Goal: Use online tool/utility: Utilize a website feature to perform a specific function

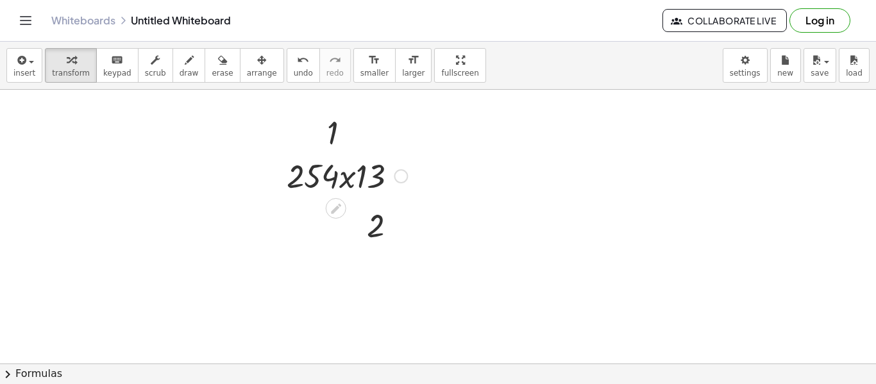
click at [375, 182] on div at bounding box center [346, 175] width 133 height 44
click at [332, 135] on div at bounding box center [344, 132] width 46 height 42
click at [151, 53] on icon "button" at bounding box center [155, 60] width 9 height 15
click at [333, 113] on div "▲" at bounding box center [332, 116] width 8 height 12
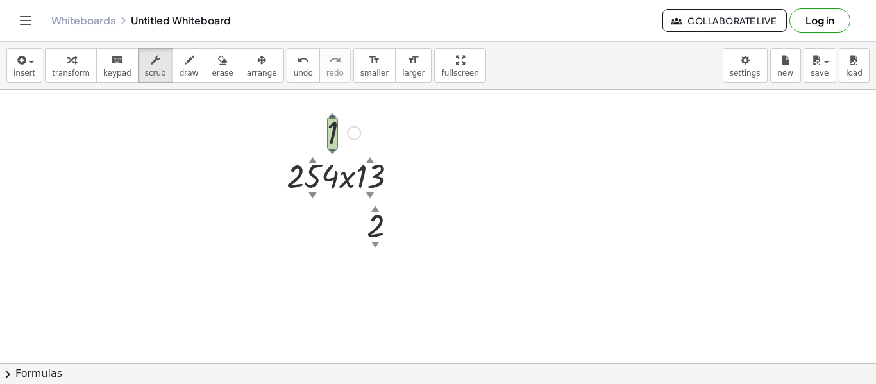
click at [333, 151] on div "▼" at bounding box center [332, 152] width 8 height 12
click at [333, 155] on div "▼" at bounding box center [332, 152] width 8 height 12
click at [333, 115] on div "▲" at bounding box center [332, 116] width 8 height 12
click at [357, 136] on div at bounding box center [354, 133] width 14 height 14
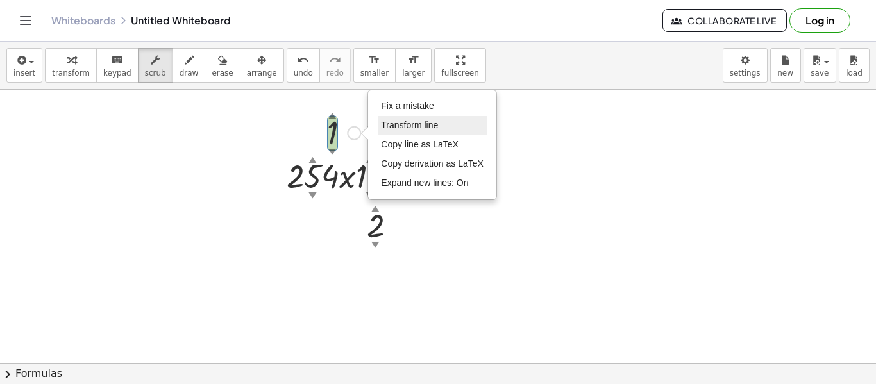
click at [407, 128] on span "Transform line" at bounding box center [409, 125] width 57 height 10
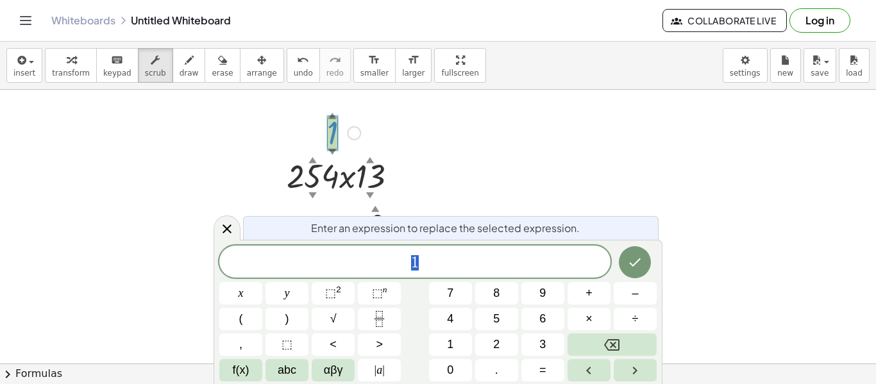
click at [423, 263] on span "1" at bounding box center [414, 263] width 391 height 18
click at [627, 336] on button "Backspace" at bounding box center [612, 345] width 89 height 22
click at [638, 260] on icon "Done" at bounding box center [636, 263] width 12 height 8
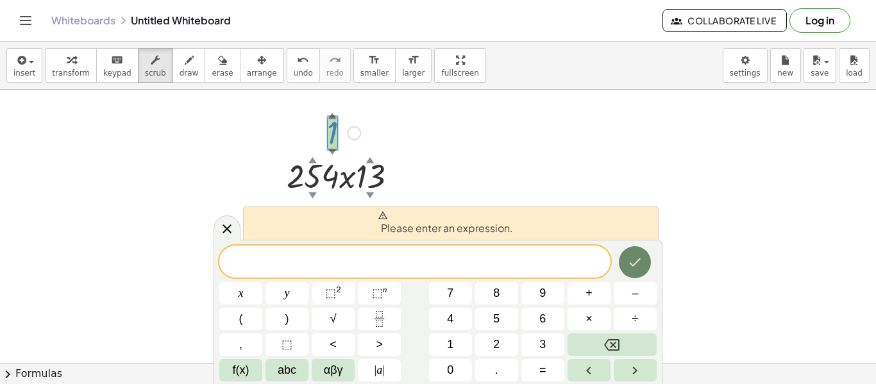
click at [632, 265] on icon "Done" at bounding box center [636, 263] width 12 height 8
click at [501, 373] on button "." at bounding box center [496, 370] width 43 height 22
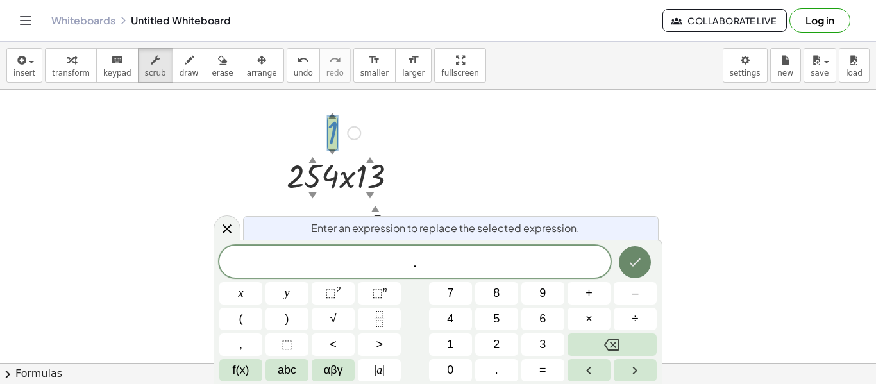
click at [641, 264] on icon "Done" at bounding box center [634, 262] width 15 height 15
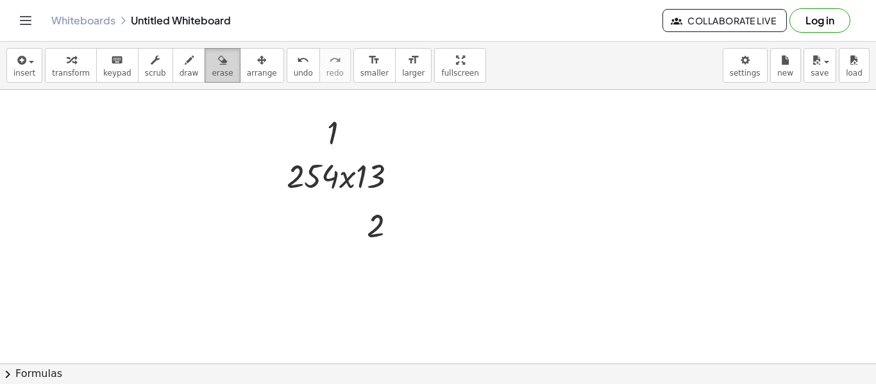
click at [218, 63] on icon "button" at bounding box center [222, 60] width 9 height 15
drag, startPoint x: 322, startPoint y: 127, endPoint x: 334, endPoint y: 127, distance: 11.5
drag, startPoint x: 377, startPoint y: 130, endPoint x: 265, endPoint y: 138, distance: 112.5
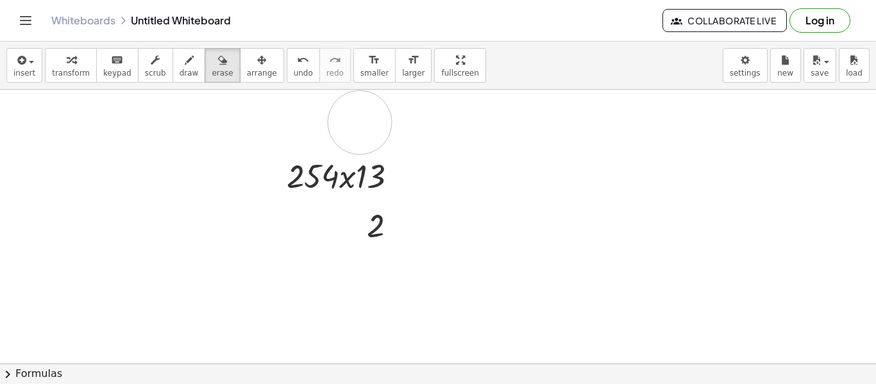
click at [67, 65] on icon "button" at bounding box center [71, 60] width 9 height 15
click at [327, 135] on div at bounding box center [317, 132] width 19 height 49
drag, startPoint x: 333, startPoint y: 136, endPoint x: 293, endPoint y: 137, distance: 40.4
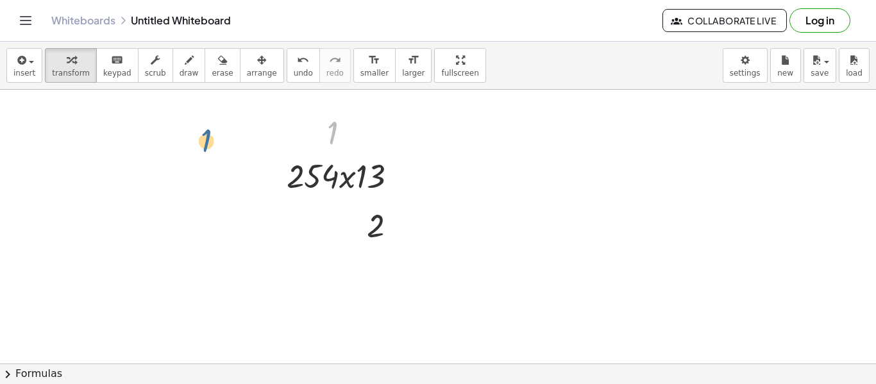
drag, startPoint x: 338, startPoint y: 139, endPoint x: 88, endPoint y: 174, distance: 252.6
click at [359, 132] on div "Fix a mistake Transform line Copy line as LaTeX Copy derivation as LaTeX Expand…" at bounding box center [354, 133] width 14 height 14
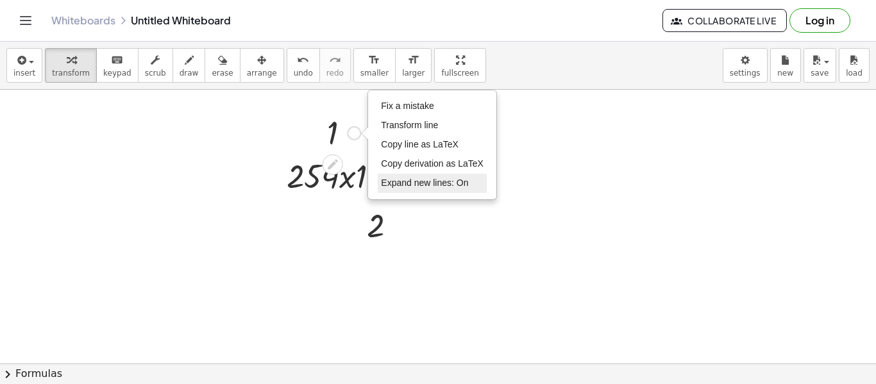
click at [410, 181] on span "Expand new lines: On" at bounding box center [424, 183] width 87 height 10
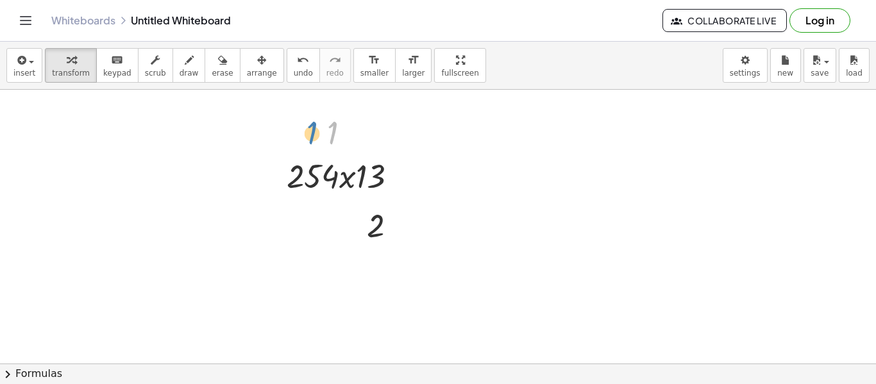
drag, startPoint x: 335, startPoint y: 128, endPoint x: 314, endPoint y: 129, distance: 20.5
click at [314, 129] on div "1 1 Fix a mistake Transform line Copy line as LaTeX Copy derivation as LaTeX Ex…" at bounding box center [339, 132] width 62 height 49
drag, startPoint x: 332, startPoint y: 135, endPoint x: 294, endPoint y: 135, distance: 37.2
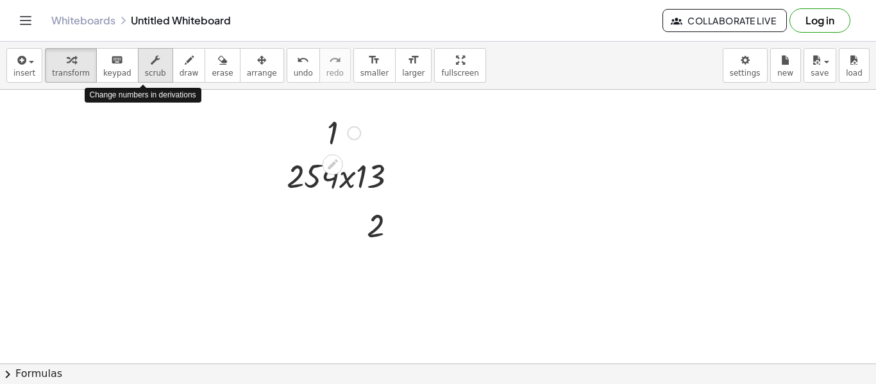
click at [145, 72] on span "scrub" at bounding box center [155, 73] width 21 height 9
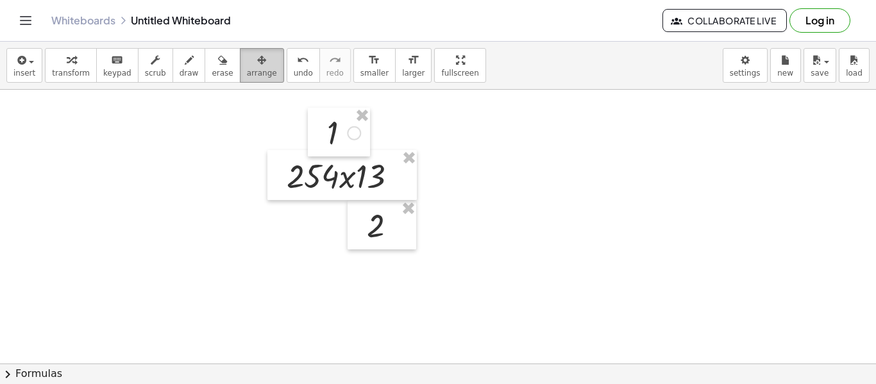
click at [240, 53] on button "arrange" at bounding box center [262, 65] width 44 height 35
drag, startPoint x: 328, startPoint y: 125, endPoint x: 289, endPoint y: 126, distance: 39.1
click at [289, 126] on div at bounding box center [299, 132] width 62 height 49
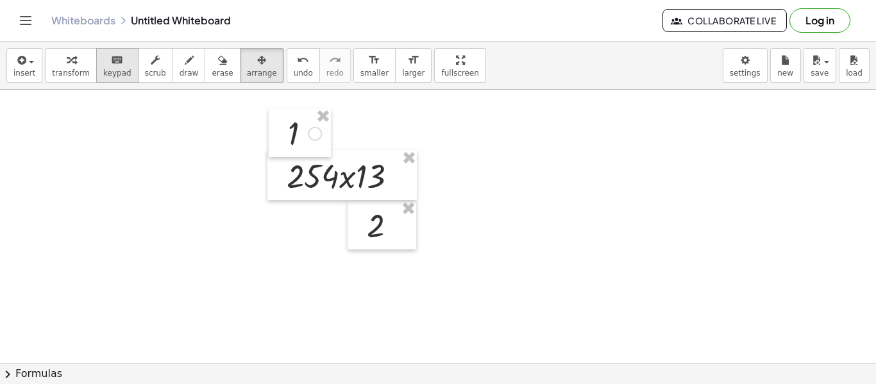
click at [112, 67] on button "keyboard keypad" at bounding box center [117, 65] width 42 height 35
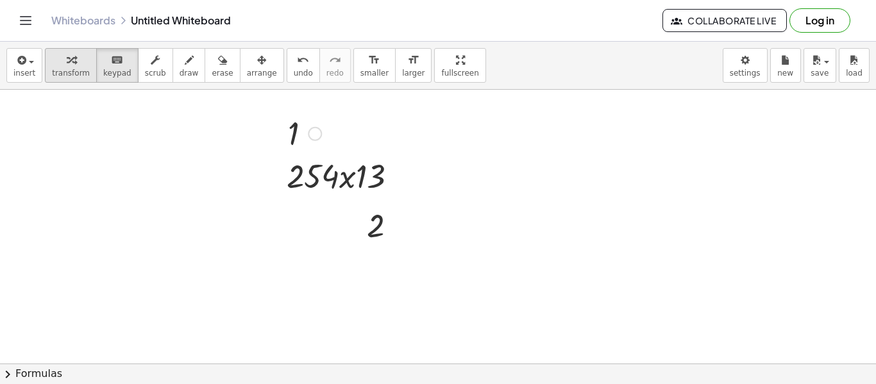
click at [70, 69] on span "transform" at bounding box center [71, 73] width 38 height 9
click at [359, 223] on div at bounding box center [357, 225] width 19 height 49
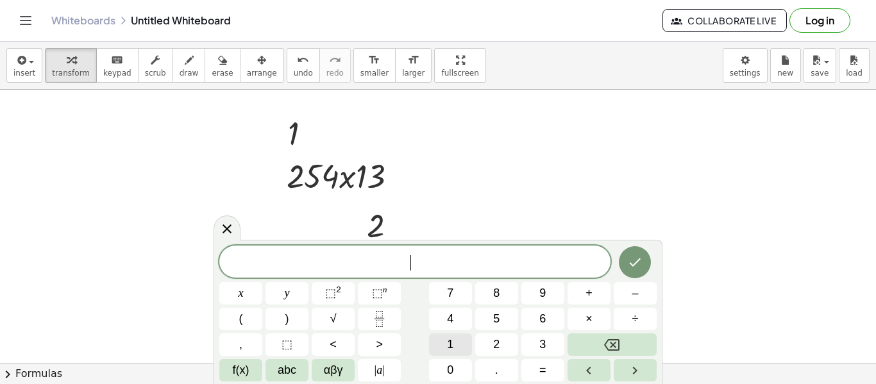
click at [455, 343] on button "1" at bounding box center [450, 345] width 43 height 22
click at [640, 258] on icon "Done" at bounding box center [634, 262] width 15 height 15
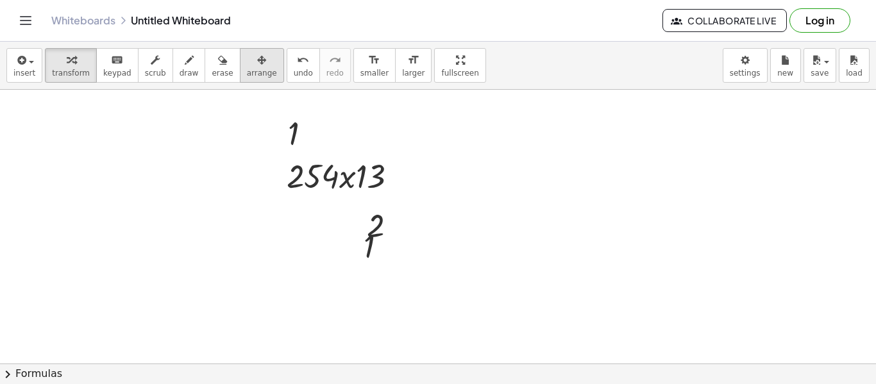
click at [251, 73] on span "arrange" at bounding box center [262, 73] width 30 height 9
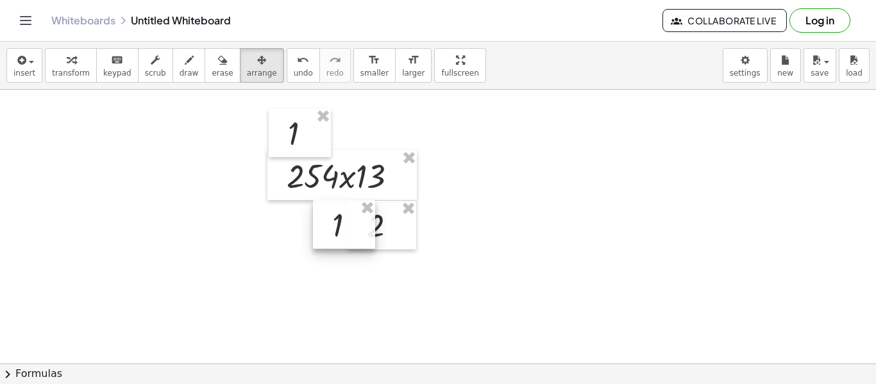
drag, startPoint x: 370, startPoint y: 247, endPoint x: 339, endPoint y: 226, distance: 37.9
click at [339, 226] on div at bounding box center [344, 224] width 62 height 49
click at [69, 56] on icon "button" at bounding box center [71, 60] width 9 height 15
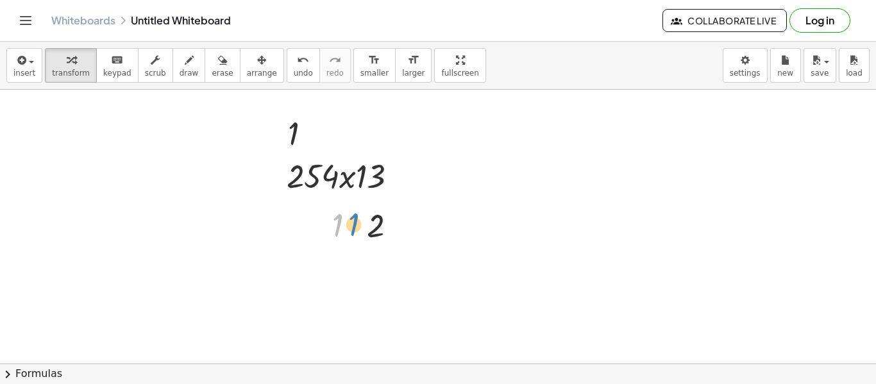
drag, startPoint x: 335, startPoint y: 218, endPoint x: 352, endPoint y: 217, distance: 16.7
click at [352, 217] on div at bounding box center [349, 224] width 46 height 42
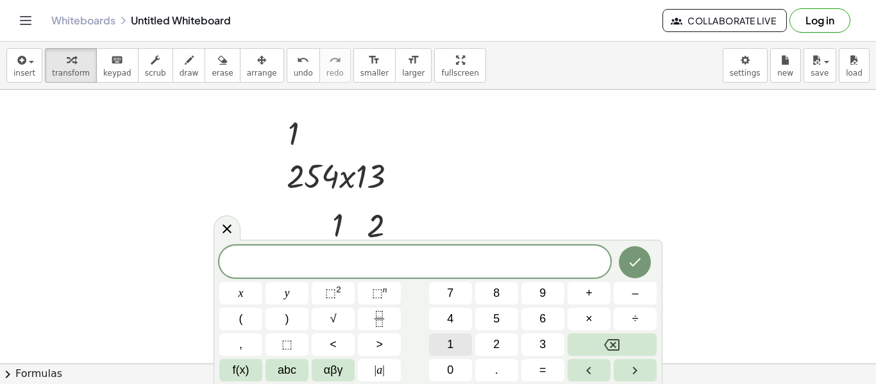
click at [455, 348] on button "1" at bounding box center [450, 345] width 43 height 22
click at [458, 373] on button "0" at bounding box center [450, 370] width 43 height 22
click at [641, 251] on button "Done" at bounding box center [635, 262] width 32 height 32
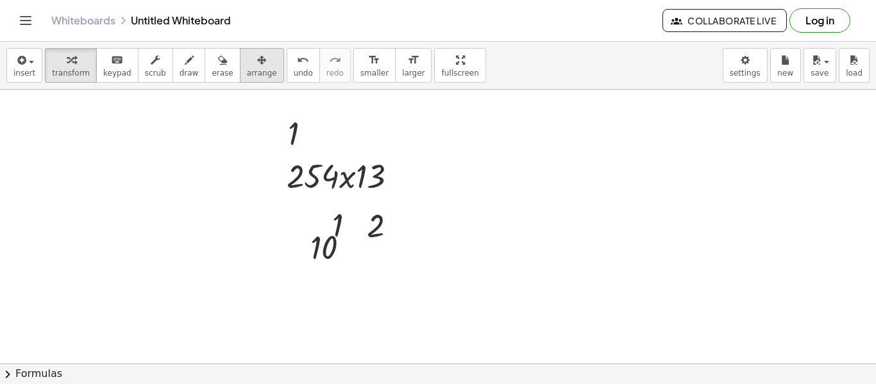
click at [253, 59] on div "button" at bounding box center [262, 59] width 30 height 15
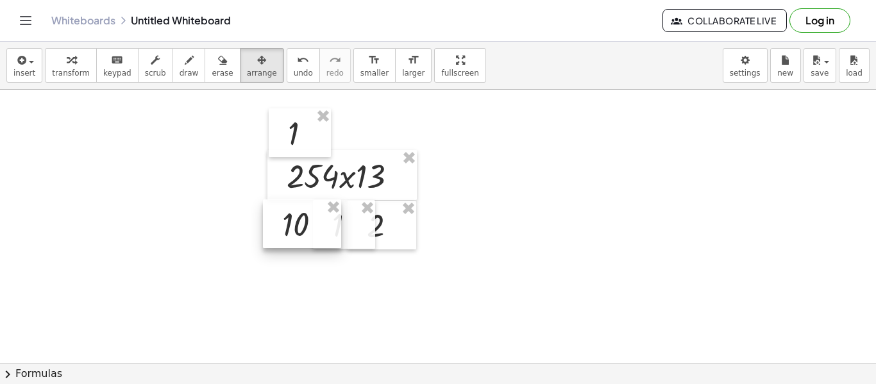
drag, startPoint x: 343, startPoint y: 253, endPoint x: 314, endPoint y: 230, distance: 37.0
click at [314, 230] on div at bounding box center [302, 224] width 78 height 49
click at [57, 53] on div "button" at bounding box center [71, 59] width 38 height 15
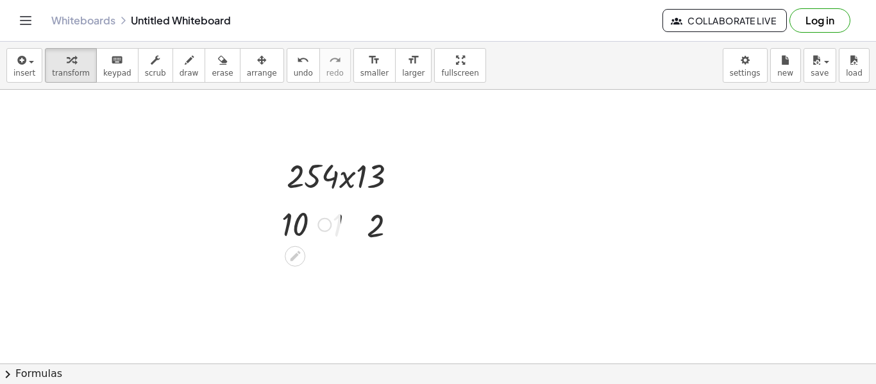
click at [282, 225] on div at bounding box center [306, 224] width 62 height 42
click at [255, 57] on div "button" at bounding box center [262, 59] width 30 height 15
click at [55, 69] on span "transform" at bounding box center [71, 73] width 38 height 9
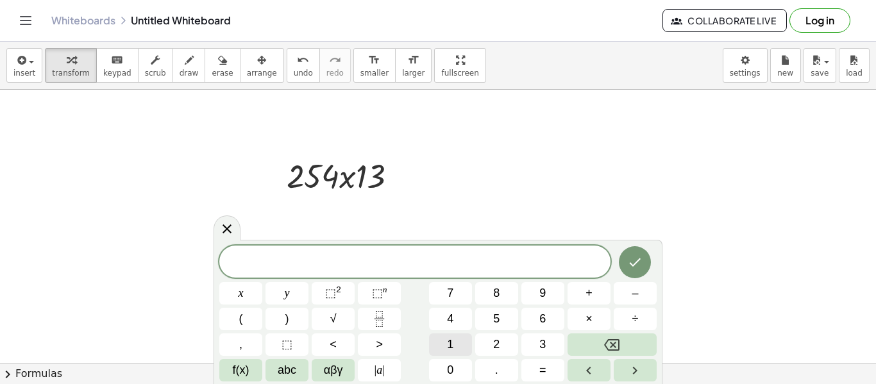
click at [450, 334] on button "1" at bounding box center [450, 345] width 43 height 22
click at [463, 374] on button "0" at bounding box center [450, 370] width 43 height 22
click at [460, 343] on button "1" at bounding box center [450, 345] width 43 height 22
click at [491, 346] on button "2" at bounding box center [496, 345] width 43 height 22
click at [629, 266] on icon "Done" at bounding box center [634, 262] width 15 height 15
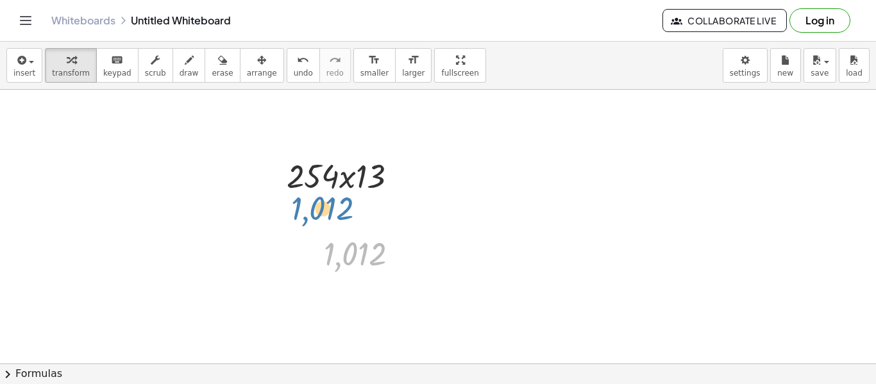
drag, startPoint x: 363, startPoint y: 250, endPoint x: 332, endPoint y: 207, distance: 53.8
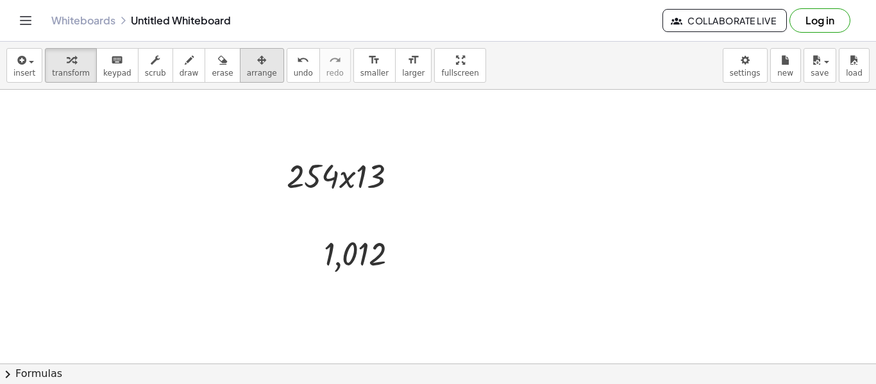
click at [247, 75] on span "arrange" at bounding box center [262, 73] width 30 height 9
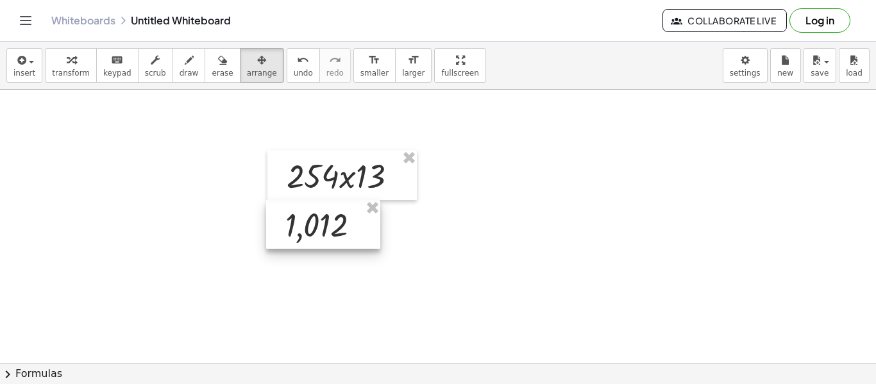
drag, startPoint x: 371, startPoint y: 246, endPoint x: 333, endPoint y: 217, distance: 48.1
click at [333, 217] on div at bounding box center [323, 224] width 114 height 49
click at [73, 65] on div "button" at bounding box center [71, 59] width 38 height 15
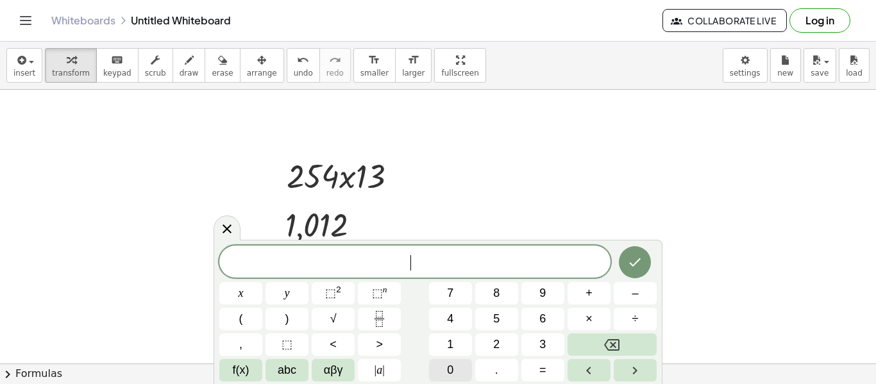
click at [454, 374] on button "0" at bounding box center [450, 370] width 43 height 22
click at [622, 266] on button "Done" at bounding box center [635, 262] width 32 height 32
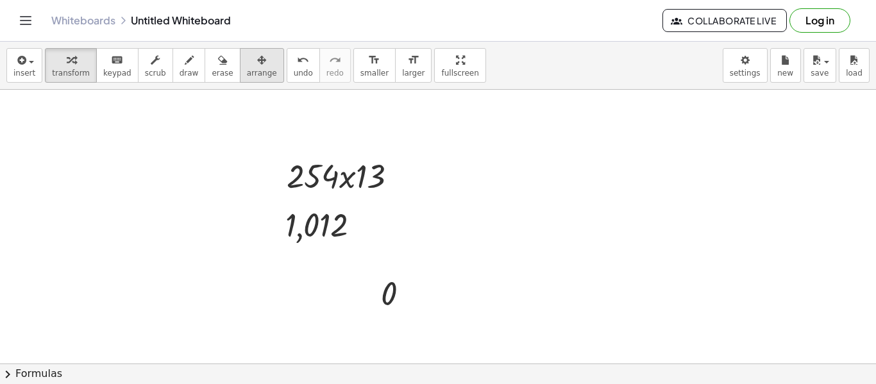
click at [256, 76] on span "arrange" at bounding box center [262, 73] width 30 height 9
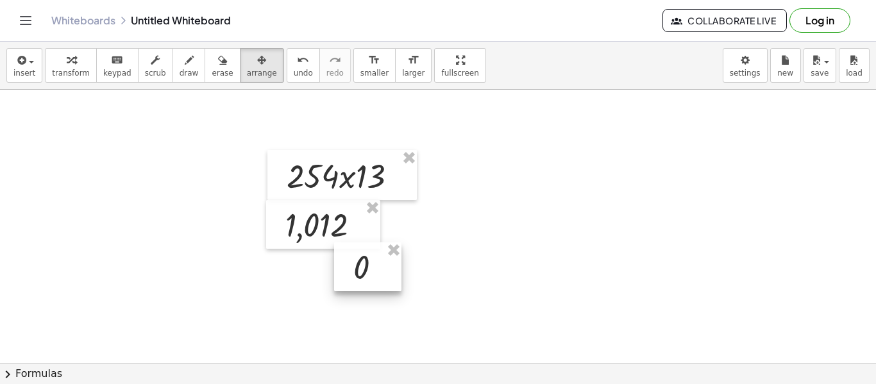
drag, startPoint x: 391, startPoint y: 306, endPoint x: 363, endPoint y: 280, distance: 38.1
click at [363, 280] on div at bounding box center [367, 266] width 67 height 49
click at [364, 280] on div at bounding box center [368, 266] width 67 height 49
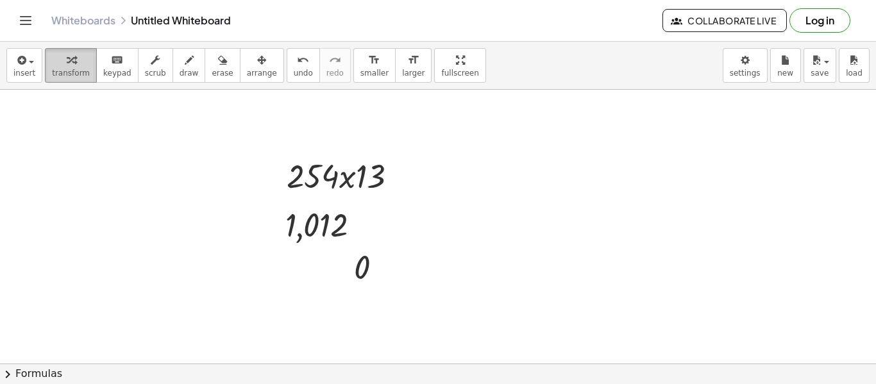
click at [74, 56] on div "button" at bounding box center [71, 59] width 38 height 15
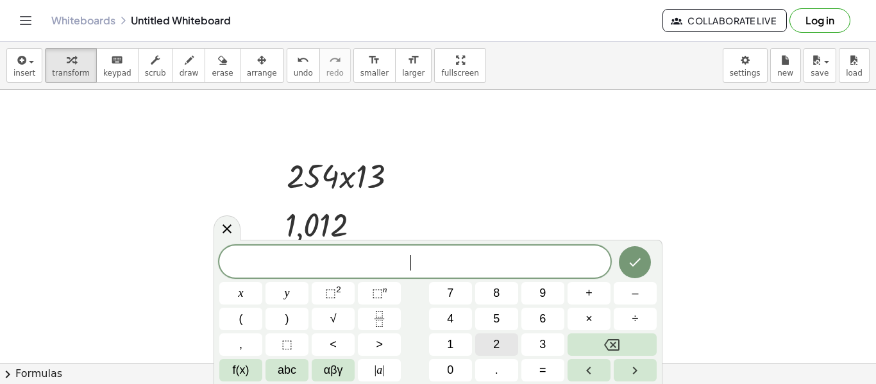
click at [488, 347] on button "2" at bounding box center [496, 345] width 43 height 22
click at [487, 323] on button "5" at bounding box center [496, 319] width 43 height 22
click at [464, 317] on button "4" at bounding box center [450, 319] width 43 height 22
click at [463, 368] on button "0" at bounding box center [450, 370] width 43 height 22
click at [633, 260] on icon "Done" at bounding box center [634, 262] width 15 height 15
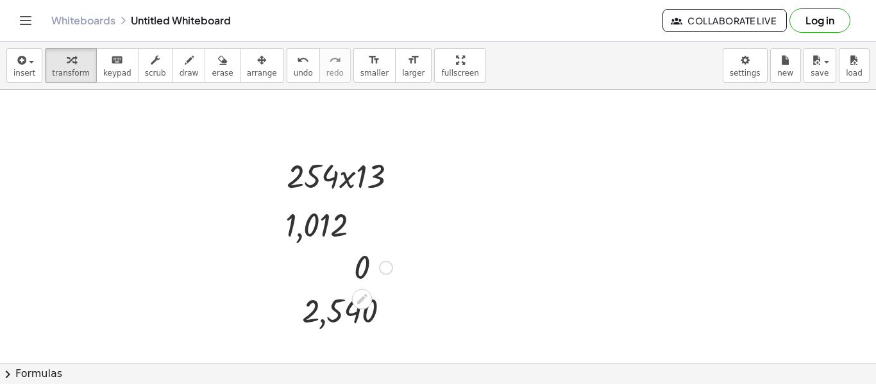
click at [359, 274] on div at bounding box center [373, 267] width 51 height 42
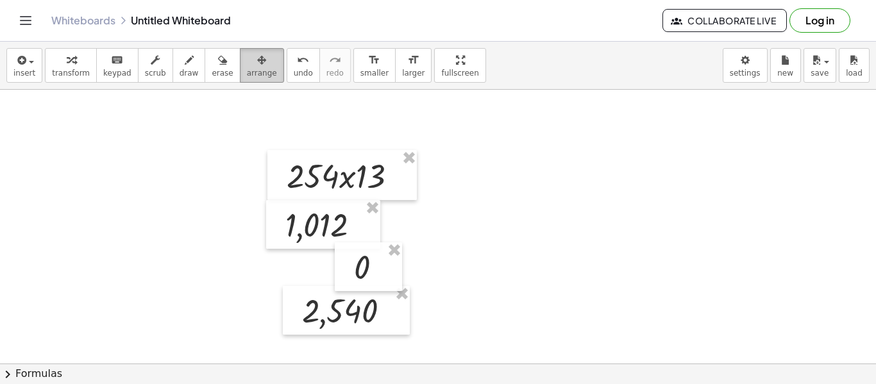
click at [256, 62] on div "button" at bounding box center [262, 59] width 30 height 15
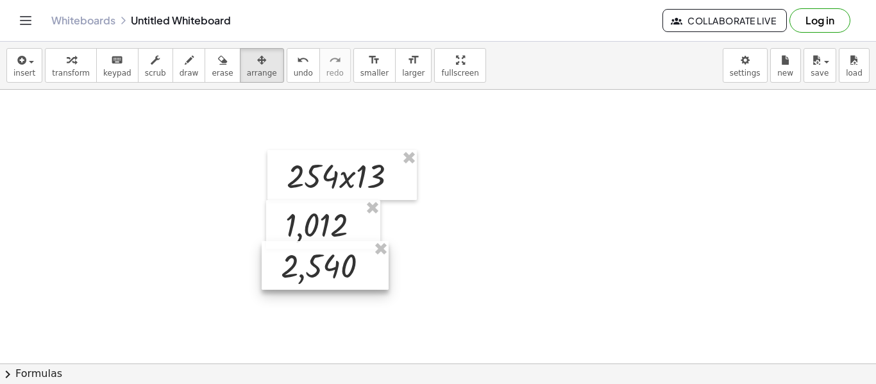
drag, startPoint x: 354, startPoint y: 319, endPoint x: 332, endPoint y: 275, distance: 49.6
click at [332, 275] on div at bounding box center [325, 265] width 127 height 49
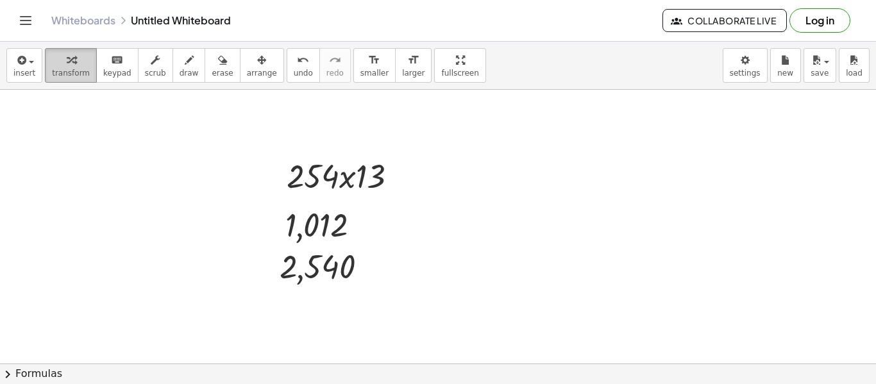
click at [72, 60] on div "button" at bounding box center [71, 59] width 38 height 15
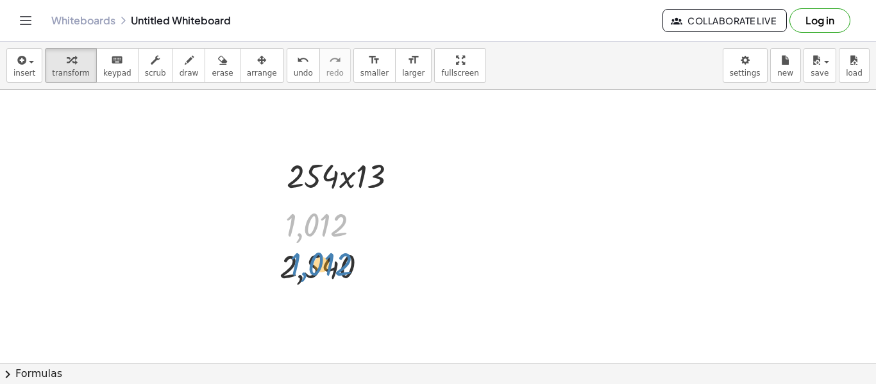
drag, startPoint x: 335, startPoint y: 226, endPoint x: 339, endPoint y: 265, distance: 39.4
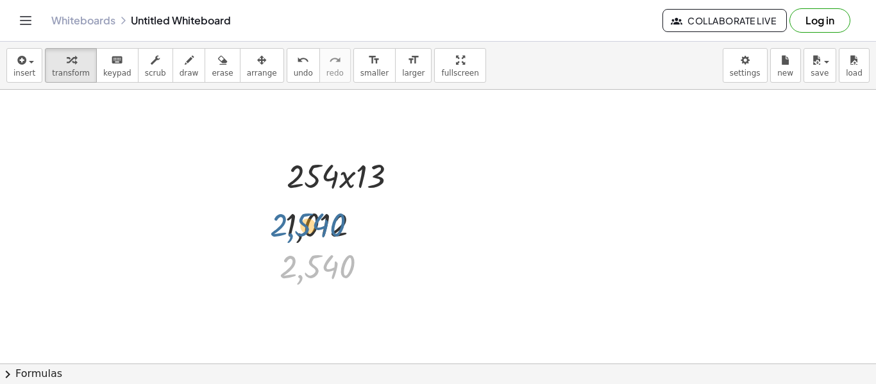
drag, startPoint x: 340, startPoint y: 266, endPoint x: 328, endPoint y: 219, distance: 48.9
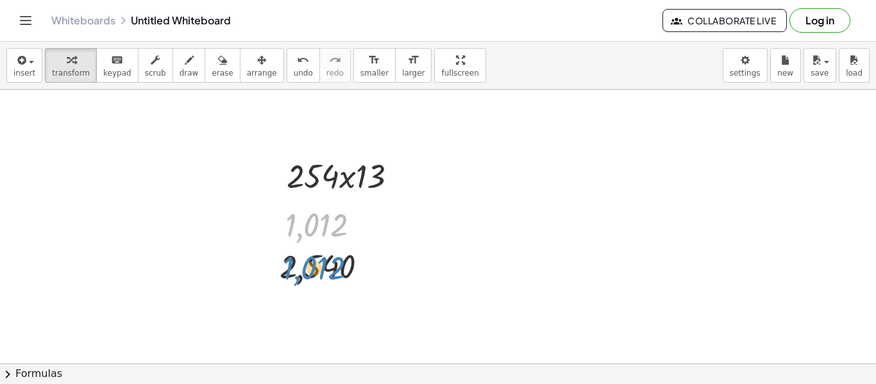
drag, startPoint x: 328, startPoint y: 219, endPoint x: 323, endPoint y: 260, distance: 42.0
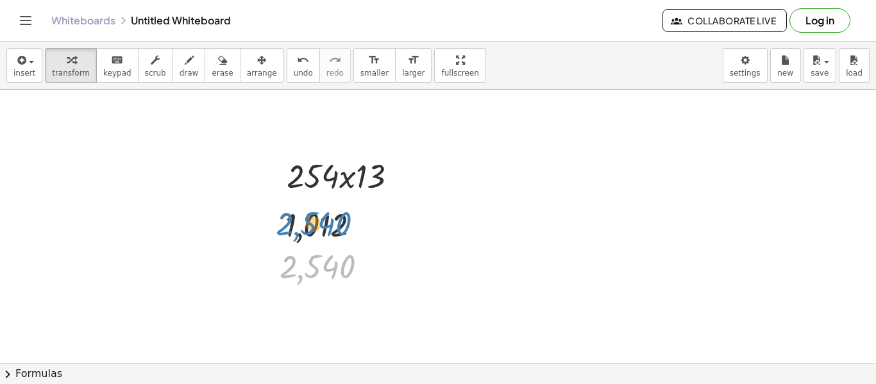
drag, startPoint x: 330, startPoint y: 276, endPoint x: 327, endPoint y: 233, distance: 43.1
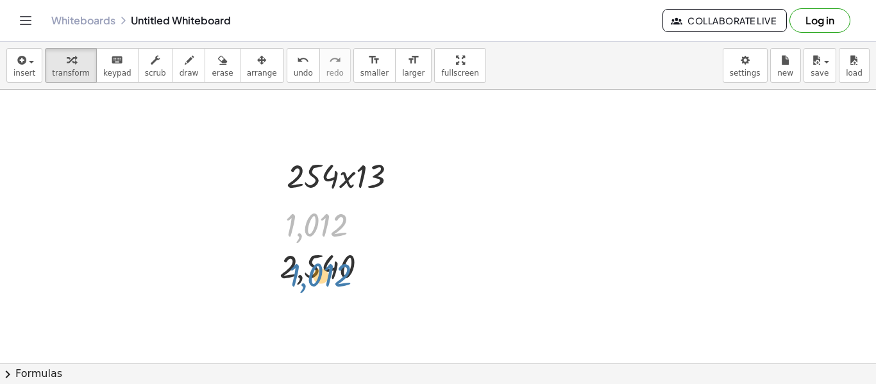
drag, startPoint x: 322, startPoint y: 221, endPoint x: 325, endPoint y: 267, distance: 46.3
click at [325, 233] on div at bounding box center [328, 224] width 98 height 42
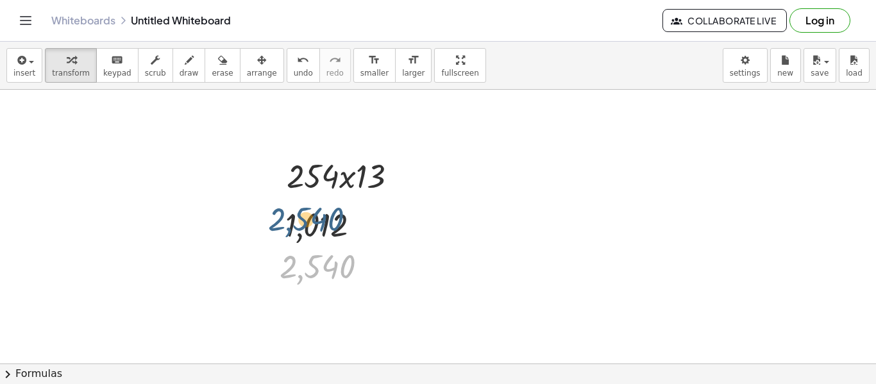
drag, startPoint x: 334, startPoint y: 262, endPoint x: 323, endPoint y: 212, distance: 50.7
click at [323, 212] on div at bounding box center [328, 224] width 98 height 42
click at [337, 221] on div at bounding box center [328, 224] width 98 height 42
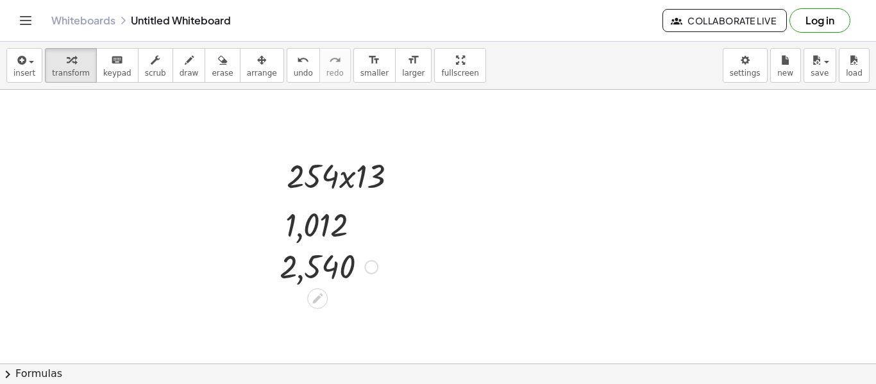
click at [348, 269] on div at bounding box center [328, 266] width 111 height 42
click at [363, 223] on div at bounding box center [364, 226] width 14 height 14
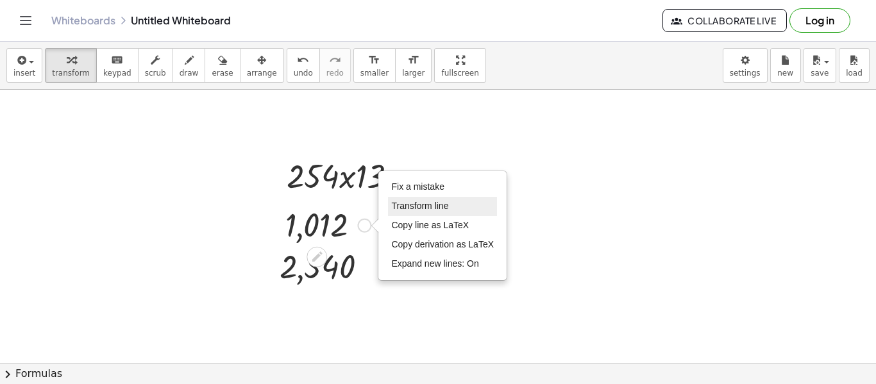
click at [420, 208] on span "Transform line" at bounding box center [419, 206] width 57 height 10
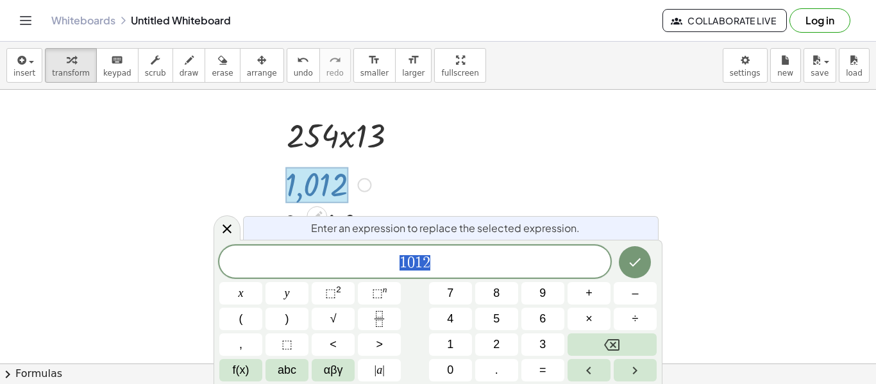
scroll to position [41, 0]
click at [491, 149] on div at bounding box center [438, 364] width 876 height 631
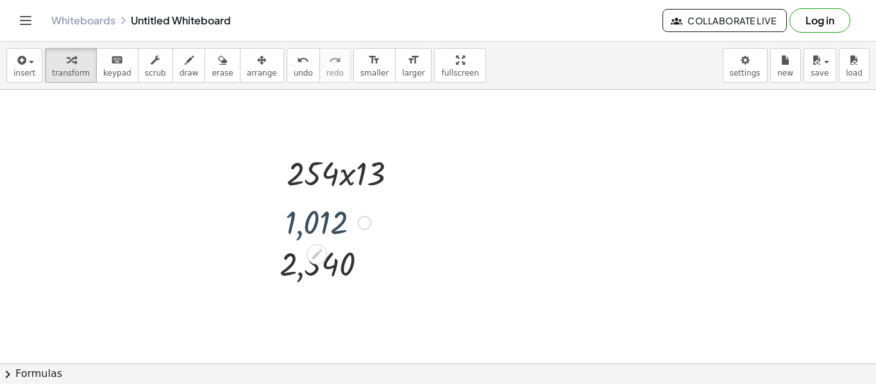
scroll to position [0, 0]
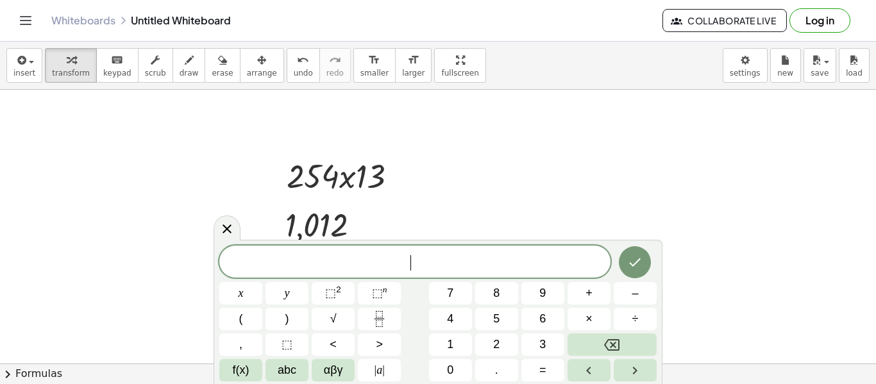
click at [520, 336] on div "**** ​ x y ⬚ 2 ⬚ n 7 8 9 + – ( ) √ 4 5 6 × ÷ , ⬚ < > 1 2 3 f(x) abc αβγ | a | 0…" at bounding box center [438, 314] width 438 height 136
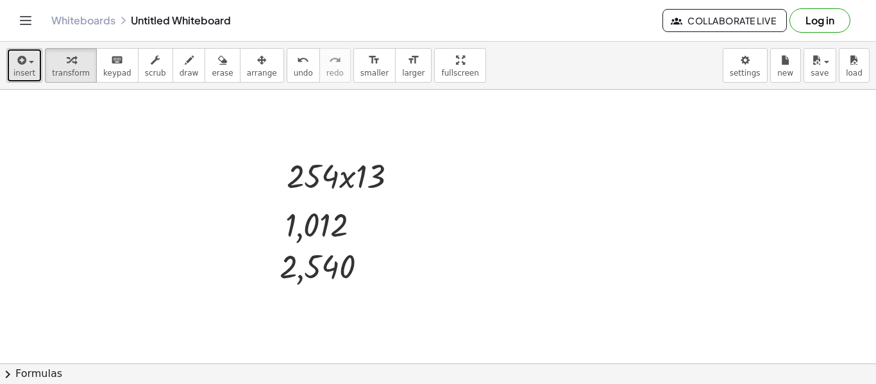
click at [26, 65] on span "button" at bounding box center [27, 61] width 3 height 9
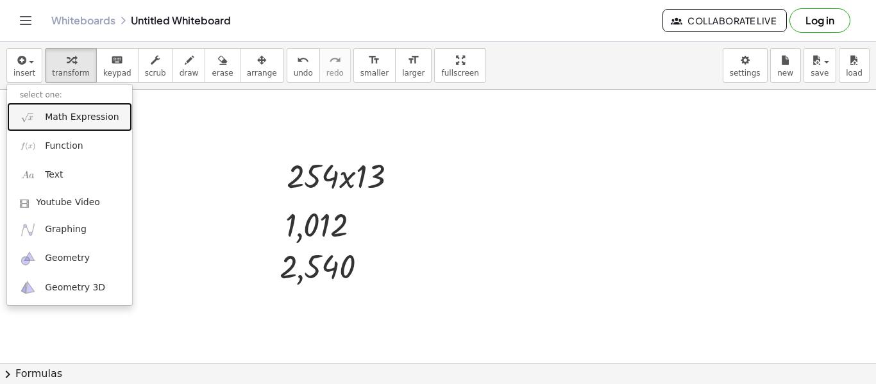
click at [99, 117] on span "Math Expression" at bounding box center [82, 117] width 74 height 13
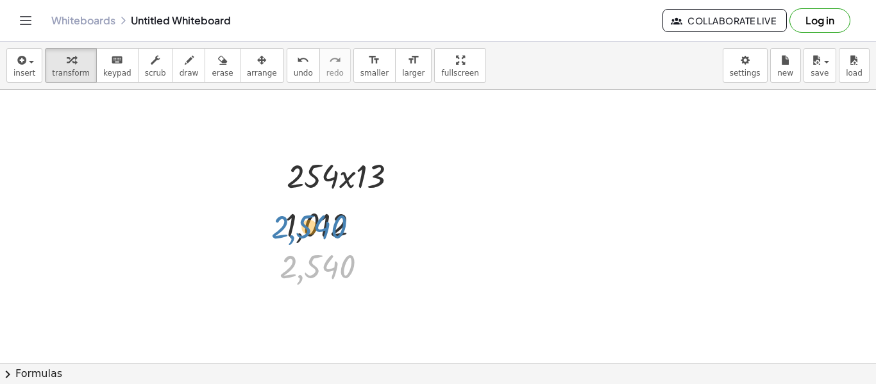
drag, startPoint x: 355, startPoint y: 263, endPoint x: 347, endPoint y: 221, distance: 42.5
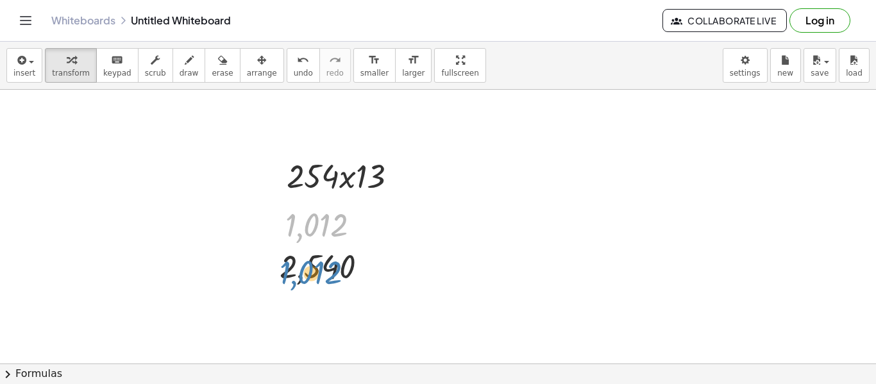
drag, startPoint x: 338, startPoint y: 221, endPoint x: 333, endPoint y: 268, distance: 46.5
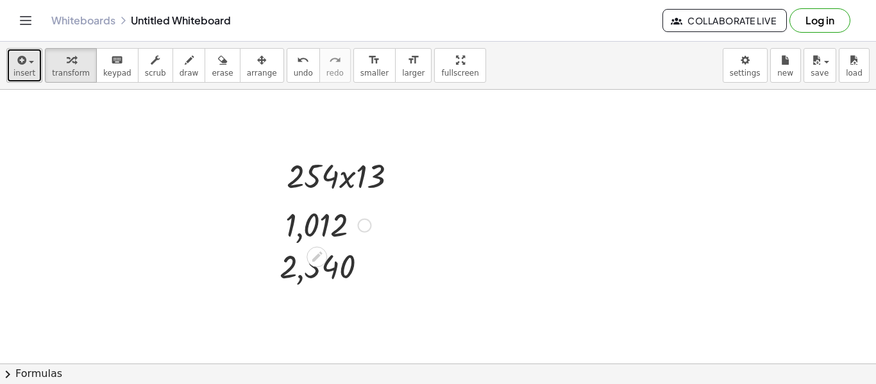
click at [31, 72] on span "insert" at bounding box center [24, 73] width 22 height 9
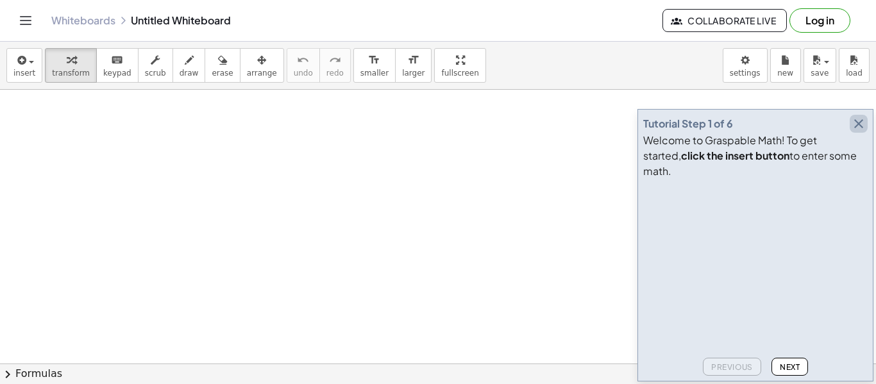
click at [860, 132] on icon "button" at bounding box center [858, 123] width 15 height 15
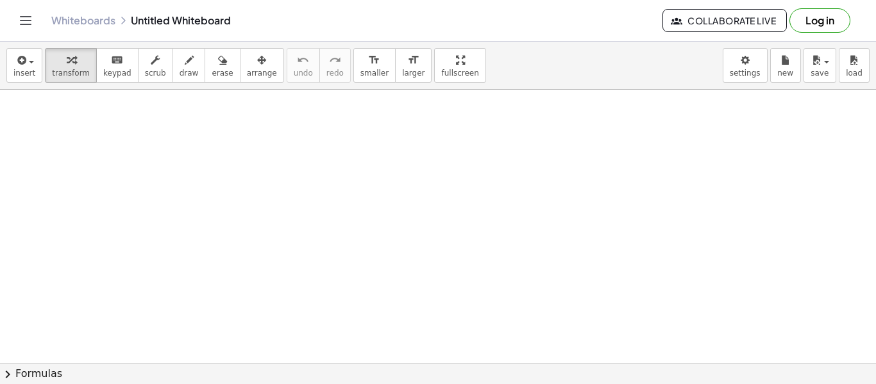
scroll to position [48, 0]
click at [204, 150] on div at bounding box center [438, 357] width 876 height 631
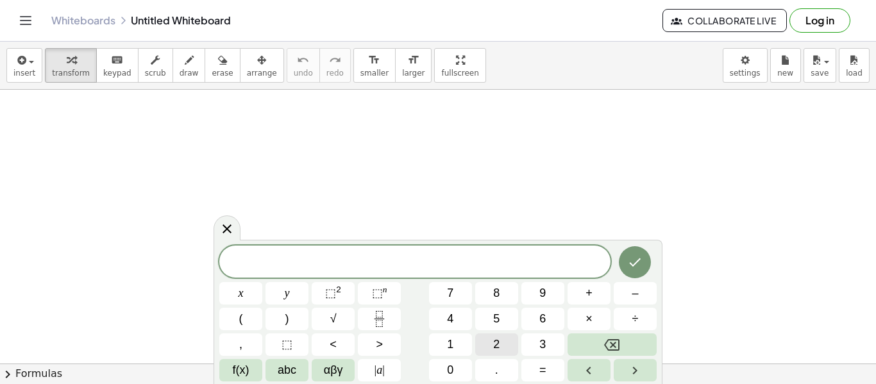
click at [495, 348] on span "2" at bounding box center [496, 344] width 6 height 17
click at [504, 295] on button "8" at bounding box center [496, 293] width 43 height 22
click at [627, 257] on icon "Done" at bounding box center [634, 262] width 15 height 15
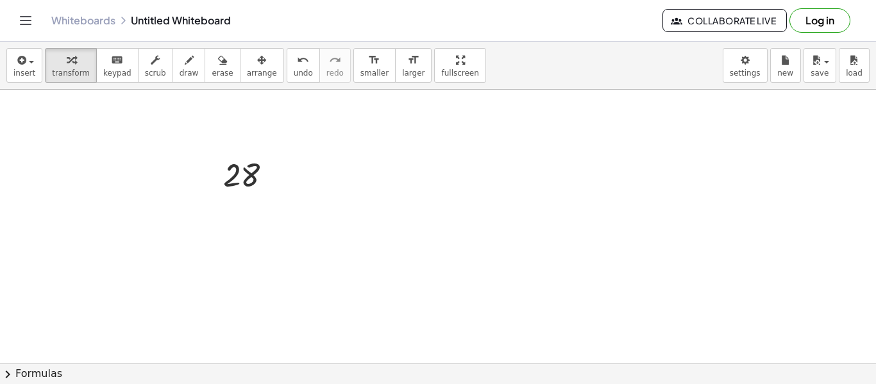
click at [237, 212] on div at bounding box center [438, 357] width 876 height 631
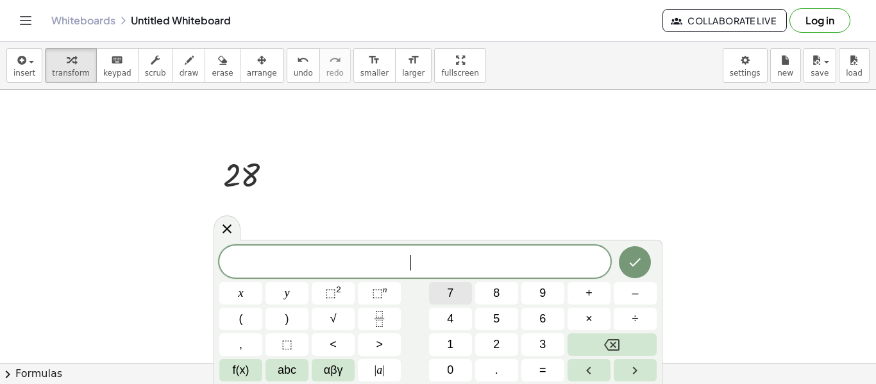
click at [457, 294] on button "7" at bounding box center [450, 293] width 43 height 22
click at [452, 315] on span "4" at bounding box center [450, 318] width 6 height 17
click at [627, 265] on icon "Done" at bounding box center [634, 262] width 15 height 15
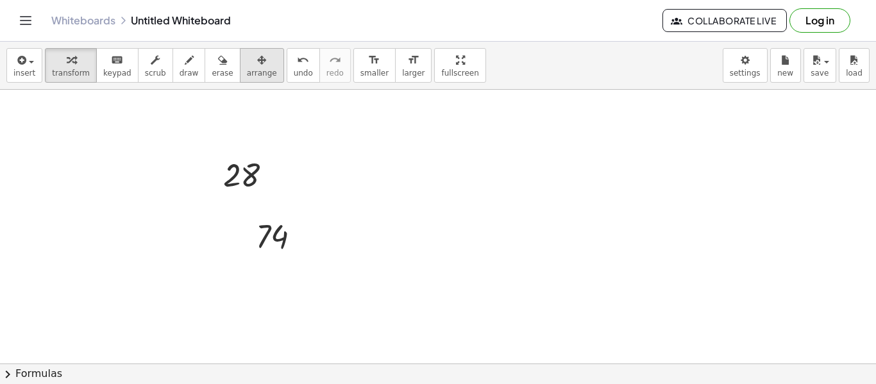
click at [247, 56] on div "button" at bounding box center [262, 59] width 30 height 15
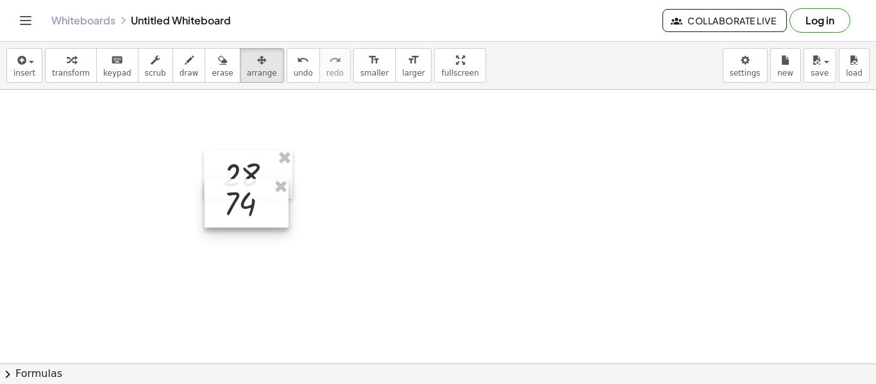
drag, startPoint x: 291, startPoint y: 248, endPoint x: 259, endPoint y: 216, distance: 45.8
click at [259, 216] on div at bounding box center [247, 203] width 84 height 49
click at [398, 254] on div at bounding box center [438, 357] width 876 height 631
click at [76, 72] on span "transform" at bounding box center [71, 73] width 38 height 9
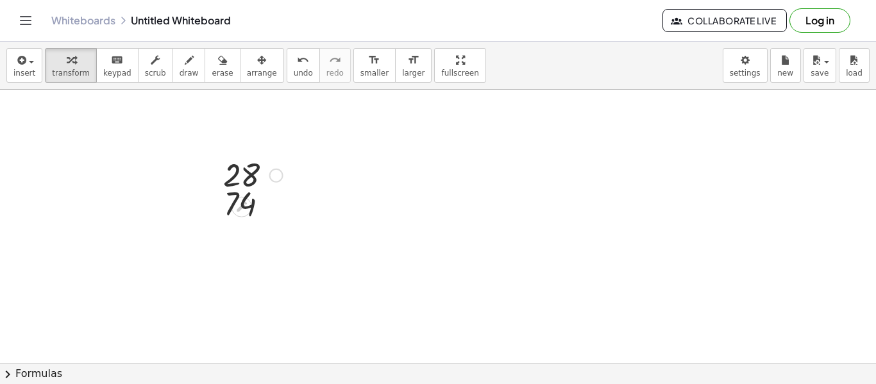
click at [254, 166] on div at bounding box center [253, 174] width 72 height 42
click at [238, 210] on icon at bounding box center [242, 207] width 10 height 10
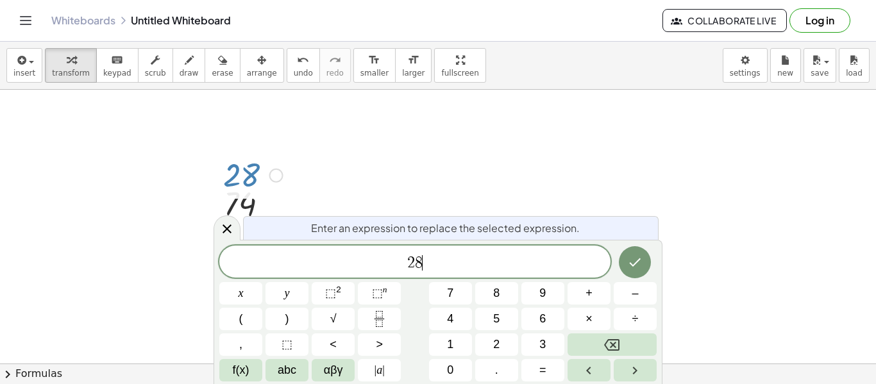
click at [429, 259] on span "2 8 ​" at bounding box center [414, 263] width 391 height 18
click at [465, 183] on div at bounding box center [438, 357] width 876 height 631
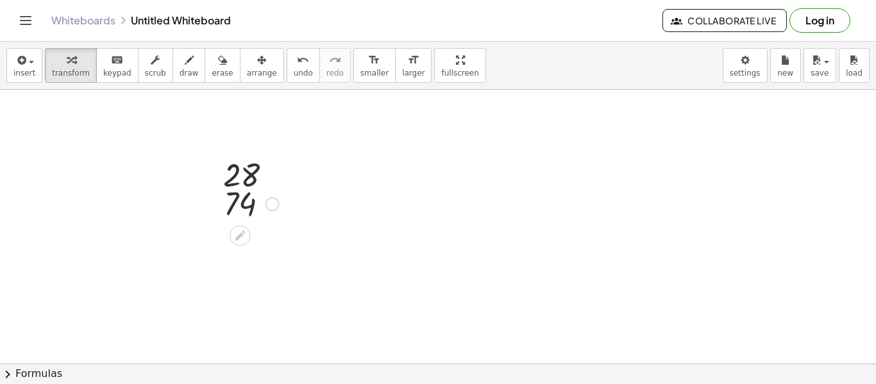
click at [239, 202] on div at bounding box center [251, 203] width 68 height 42
click at [242, 241] on icon at bounding box center [240, 235] width 13 height 13
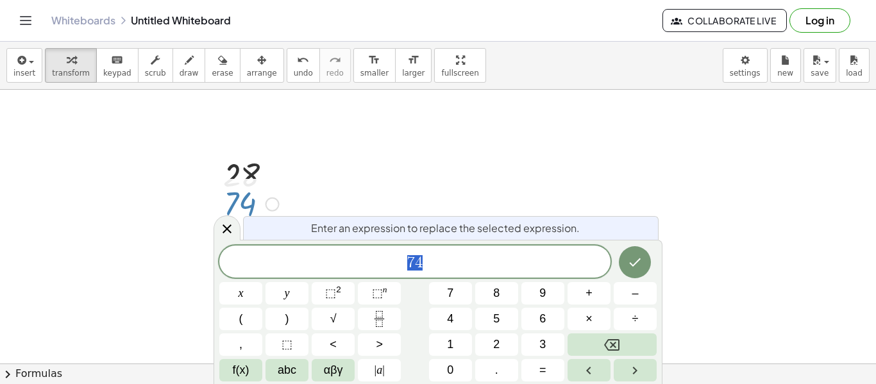
scroll to position [2, 0]
click at [480, 260] on span "7 4" at bounding box center [414, 263] width 391 height 18
click at [636, 268] on icon "Done" at bounding box center [634, 262] width 15 height 15
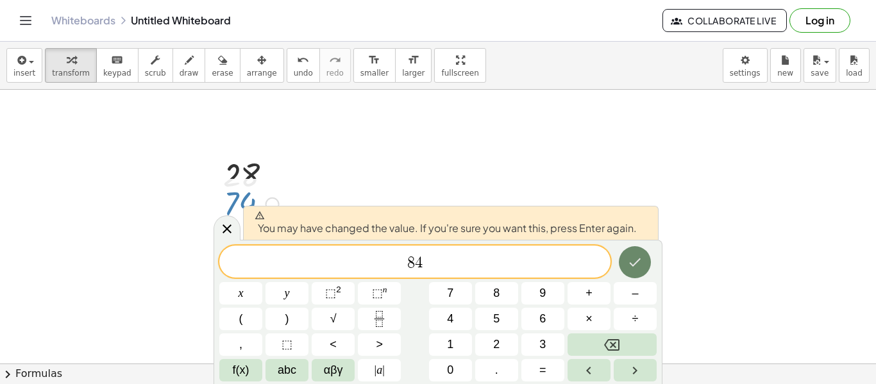
click at [636, 268] on icon "Done" at bounding box center [634, 262] width 15 height 15
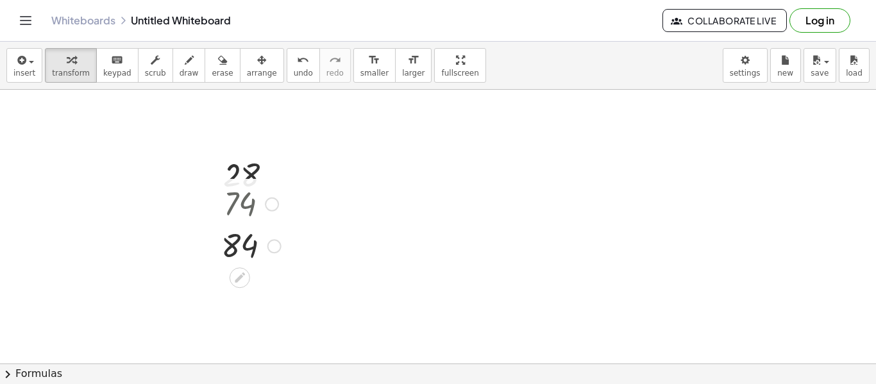
click at [246, 208] on div at bounding box center [251, 203] width 72 height 42
drag, startPoint x: 246, startPoint y: 208, endPoint x: 317, endPoint y: 205, distance: 70.6
click at [317, 205] on div "28 74 84" at bounding box center [438, 357] width 876 height 631
click at [244, 41] on div at bounding box center [438, 41] width 876 height 1
click at [257, 53] on icon "button" at bounding box center [261, 60] width 9 height 15
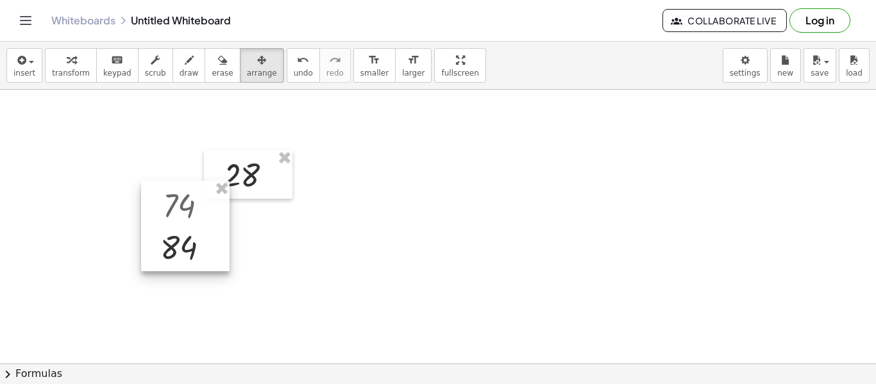
drag, startPoint x: 264, startPoint y: 201, endPoint x: 203, endPoint y: 203, distance: 61.0
click at [203, 203] on div at bounding box center [185, 226] width 89 height 90
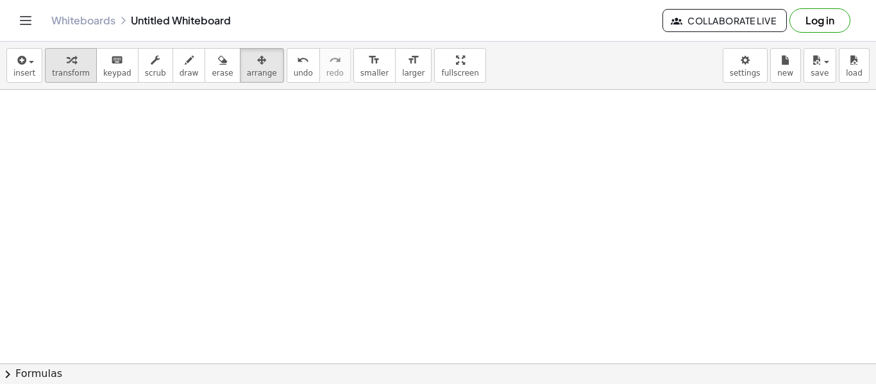
click at [67, 60] on icon "button" at bounding box center [71, 60] width 9 height 15
click at [270, 157] on div at bounding box center [438, 357] width 876 height 631
click at [289, 157] on div at bounding box center [438, 357] width 876 height 631
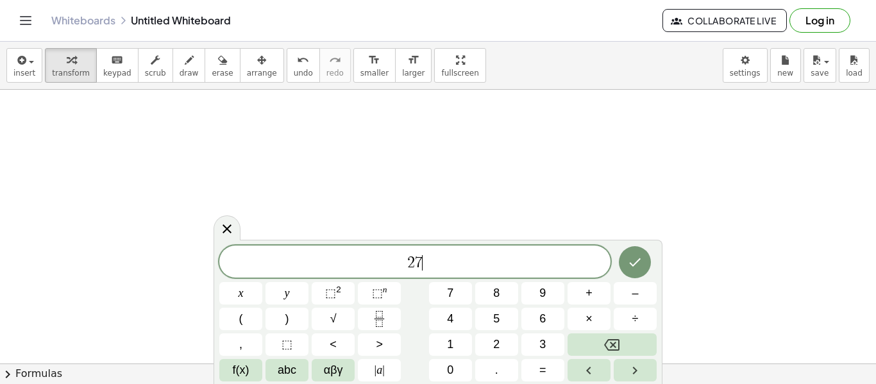
scroll to position [0, 0]
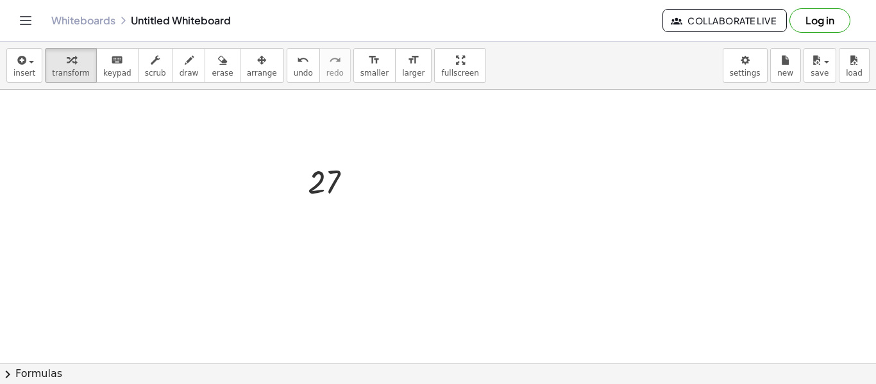
click at [238, 206] on div at bounding box center [438, 357] width 876 height 631
click at [248, 85] on div "insert select one: Math Expression Function Text Youtube Video Graphing Geometr…" at bounding box center [438, 66] width 876 height 48
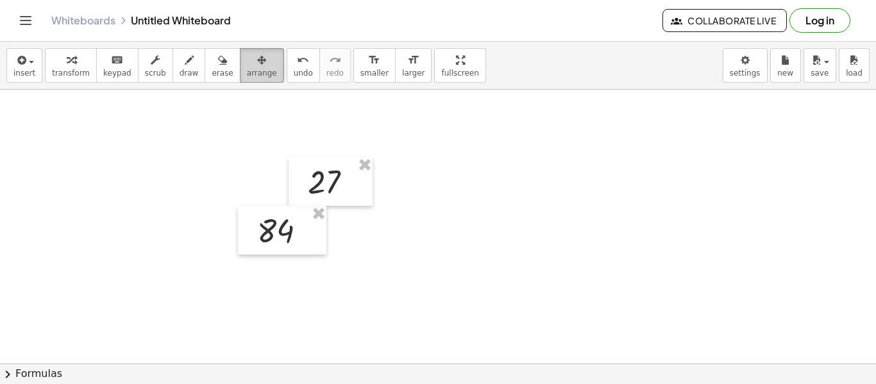
click at [252, 63] on div "button" at bounding box center [262, 59] width 30 height 15
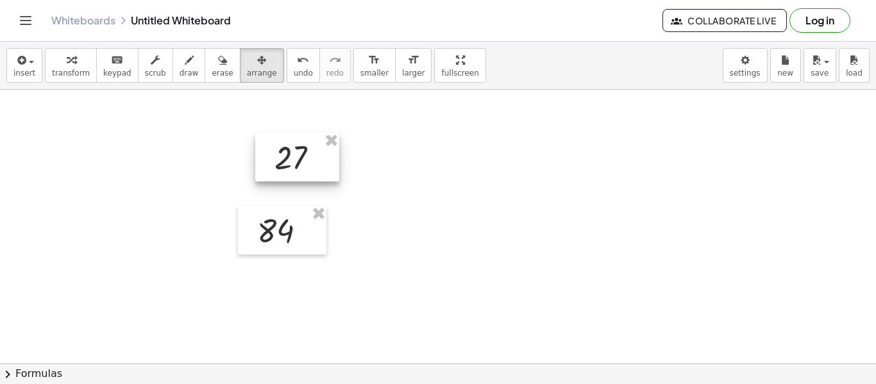
drag, startPoint x: 352, startPoint y: 198, endPoint x: 319, endPoint y: 173, distance: 41.3
click at [319, 173] on div at bounding box center [297, 157] width 84 height 49
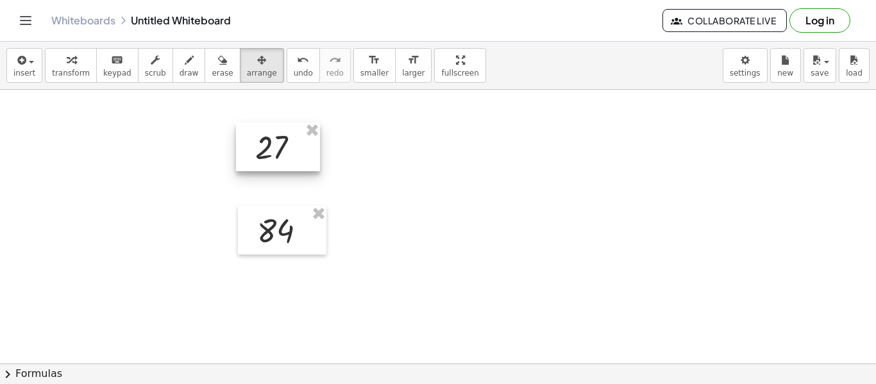
drag, startPoint x: 319, startPoint y: 173, endPoint x: 300, endPoint y: 161, distance: 22.8
click at [300, 161] on div at bounding box center [278, 147] width 84 height 49
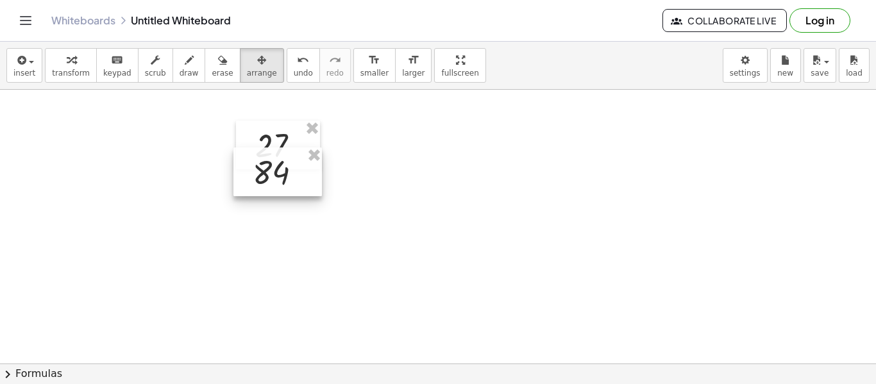
drag, startPoint x: 298, startPoint y: 237, endPoint x: 294, endPoint y: 178, distance: 58.5
click at [294, 178] on div at bounding box center [278, 172] width 89 height 49
click at [67, 65] on icon "button" at bounding box center [71, 60] width 9 height 15
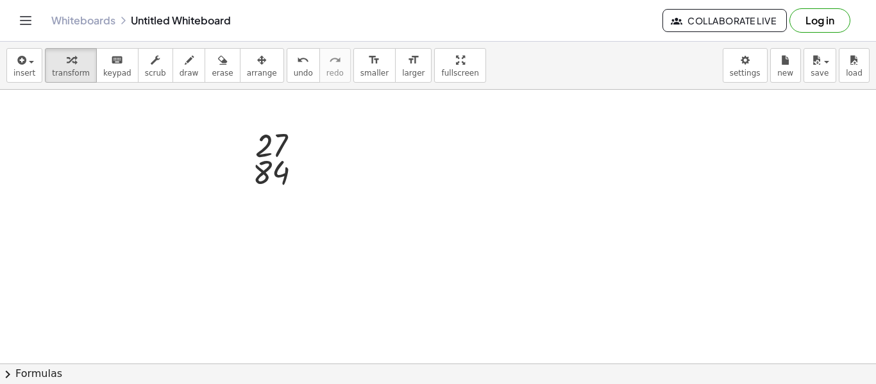
click at [322, 191] on div at bounding box center [438, 357] width 876 height 631
click at [263, 110] on div at bounding box center [438, 357] width 876 height 631
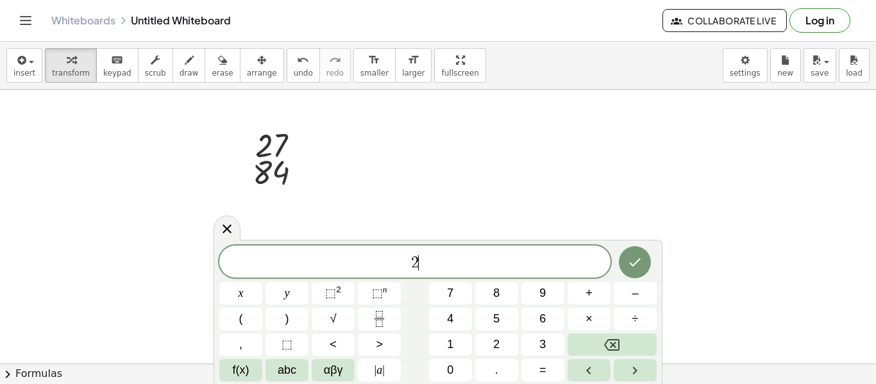
scroll to position [8, 0]
click at [641, 260] on icon "Done" at bounding box center [634, 262] width 15 height 15
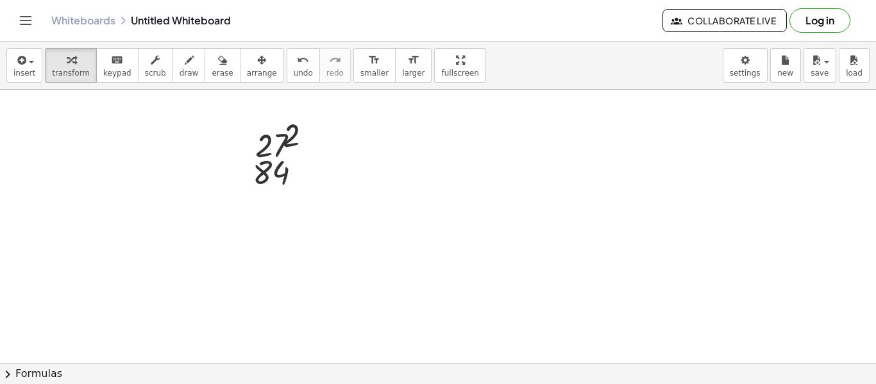
click at [267, 78] on div "insert select one: Math Expression Function Text Youtube Video Graphing Geometr…" at bounding box center [438, 66] width 876 height 48
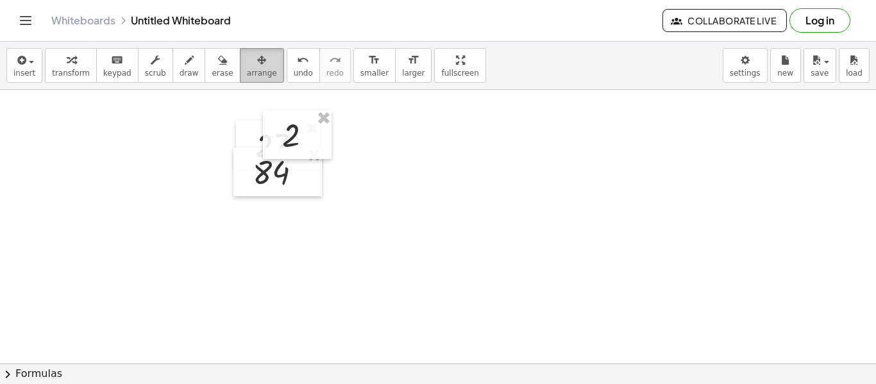
click at [256, 70] on span "arrange" at bounding box center [262, 73] width 30 height 9
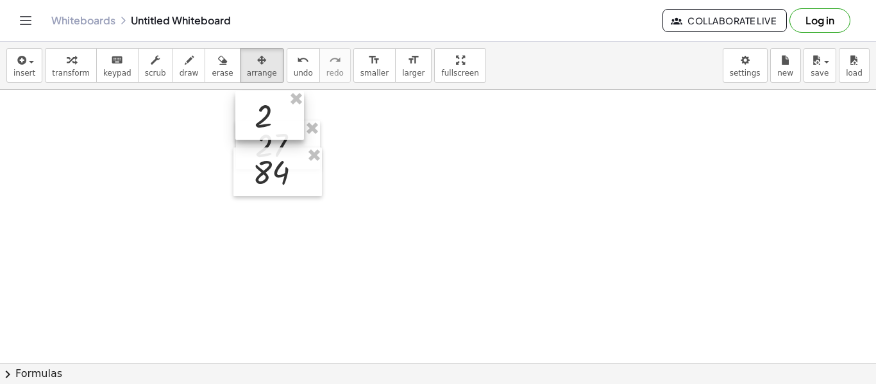
drag, startPoint x: 302, startPoint y: 140, endPoint x: 276, endPoint y: 120, distance: 33.0
click at [276, 120] on div at bounding box center [269, 115] width 69 height 49
click at [404, 140] on div at bounding box center [438, 357] width 876 height 631
click at [69, 71] on span "transform" at bounding box center [71, 73] width 38 height 9
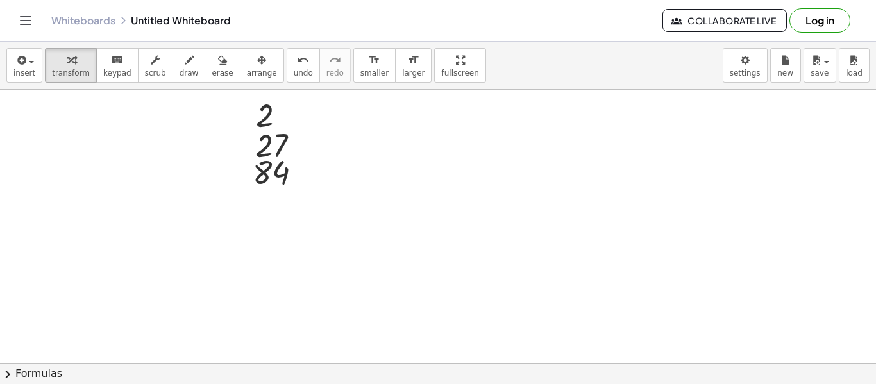
click at [427, 200] on div at bounding box center [438, 357] width 876 height 631
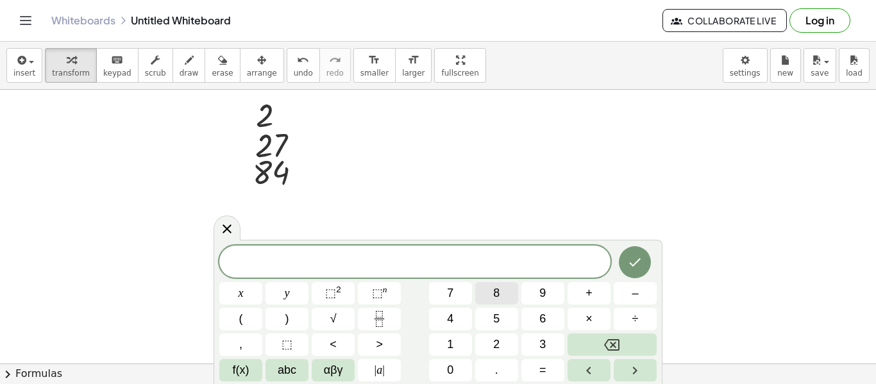
click at [503, 289] on button "8" at bounding box center [496, 293] width 43 height 22
click at [638, 262] on icon "Done" at bounding box center [634, 262] width 15 height 15
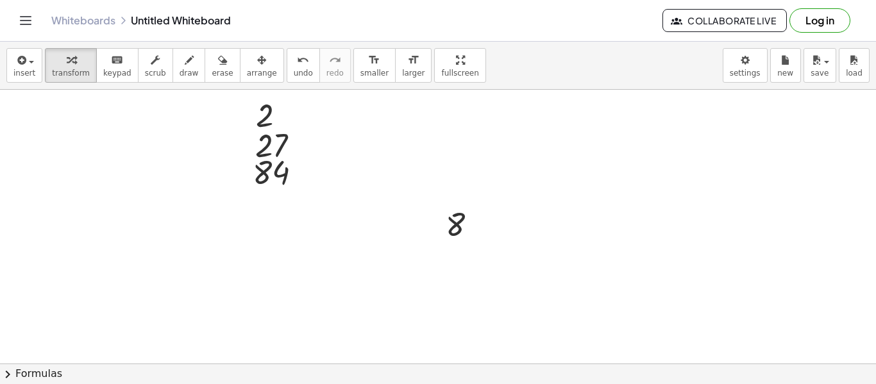
click at [638, 262] on div at bounding box center [438, 357] width 876 height 631
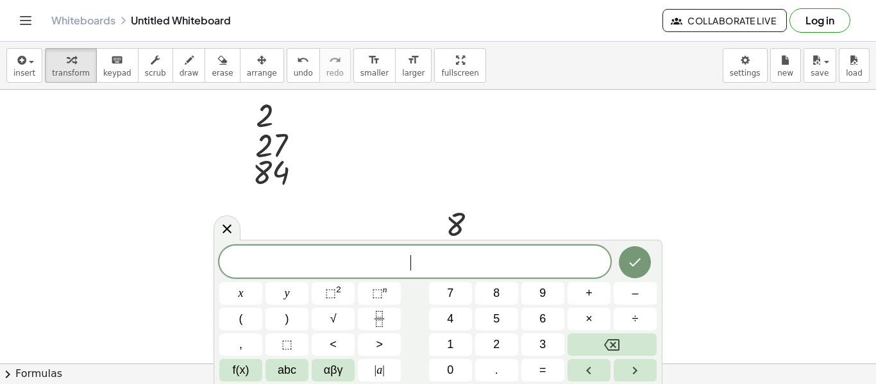
click at [613, 206] on div at bounding box center [438, 357] width 876 height 631
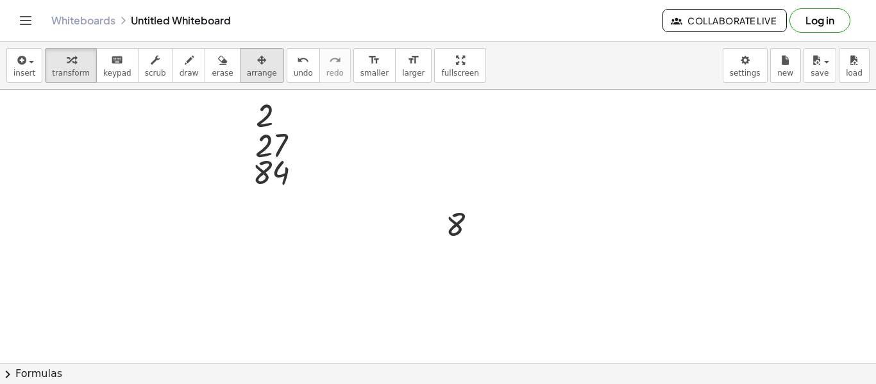
click at [257, 64] on icon "button" at bounding box center [261, 60] width 9 height 15
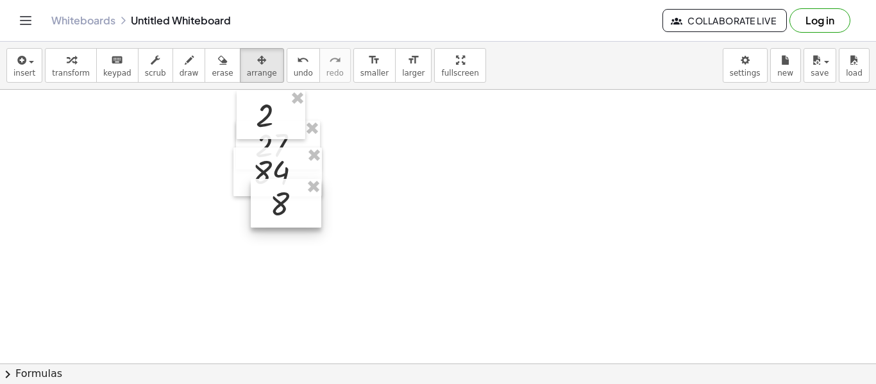
drag, startPoint x: 484, startPoint y: 237, endPoint x: 308, endPoint y: 216, distance: 177.0
click at [308, 216] on div at bounding box center [286, 203] width 71 height 49
click at [438, 215] on div at bounding box center [438, 357] width 876 height 631
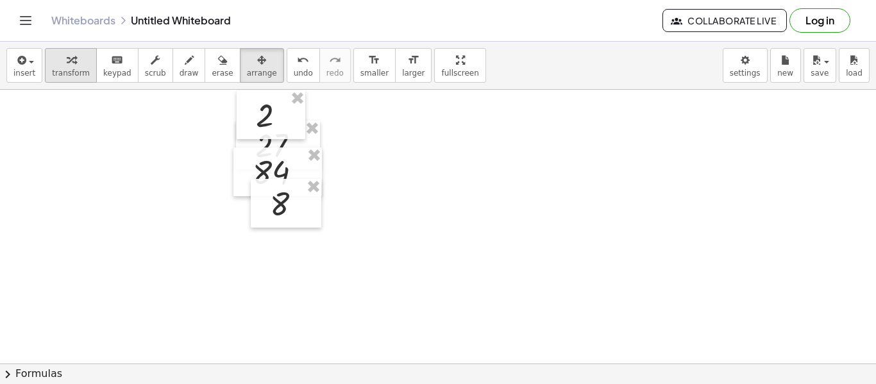
click at [65, 71] on span "transform" at bounding box center [71, 73] width 38 height 9
click at [147, 230] on div at bounding box center [438, 357] width 876 height 631
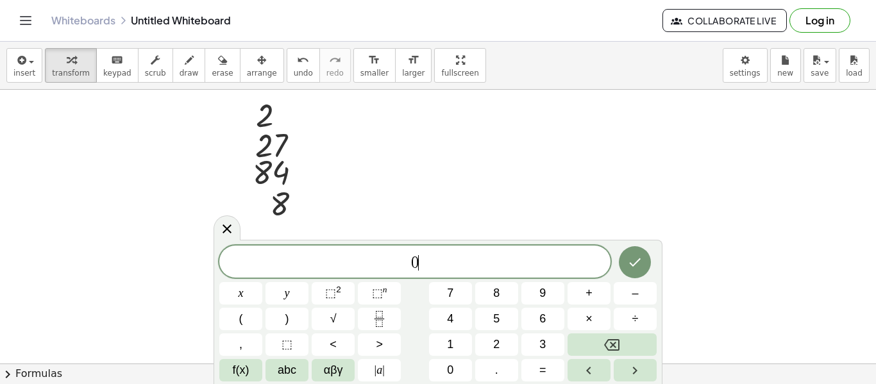
scroll to position [10, 0]
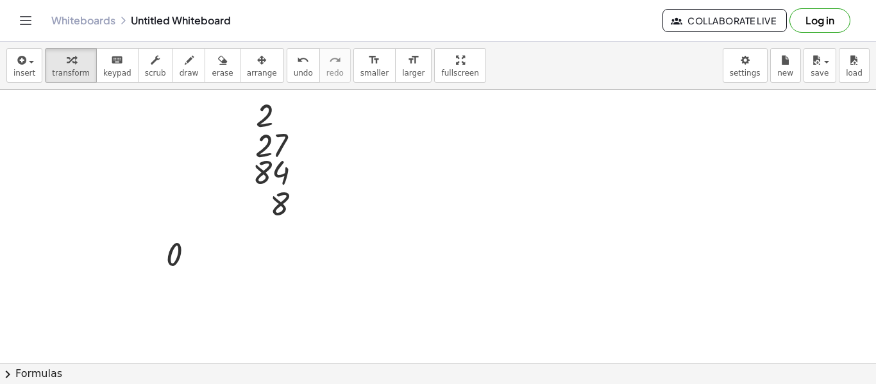
click at [337, 246] on div at bounding box center [438, 357] width 876 height 631
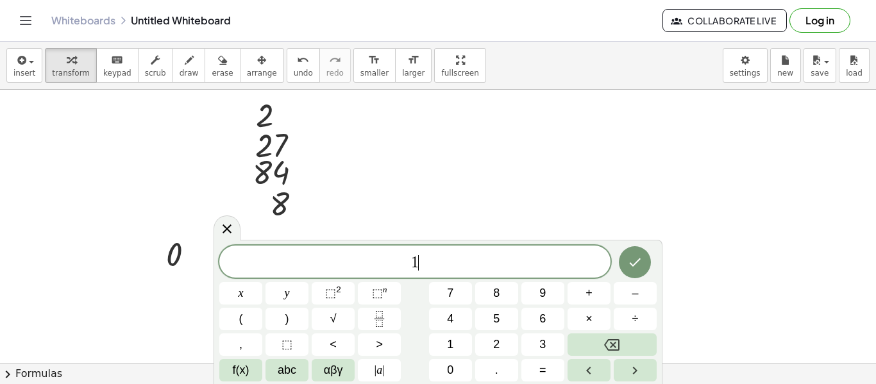
scroll to position [12, 0]
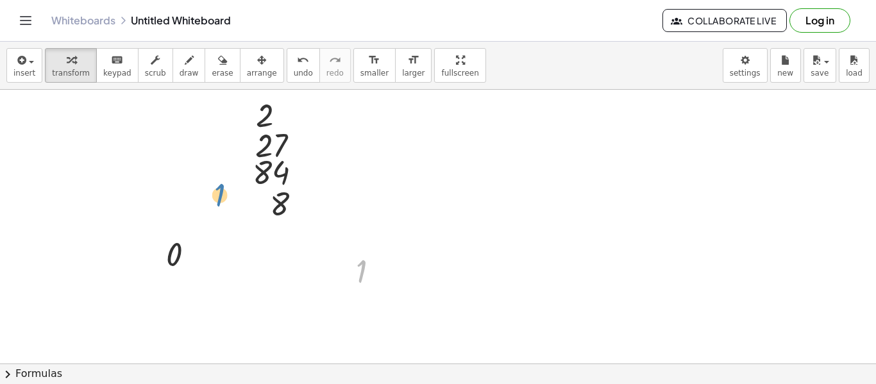
drag, startPoint x: 363, startPoint y: 278, endPoint x: 221, endPoint y: 201, distance: 161.6
drag, startPoint x: 363, startPoint y: 269, endPoint x: 242, endPoint y: 134, distance: 181.3
click at [251, 71] on span "arrange" at bounding box center [262, 73] width 30 height 9
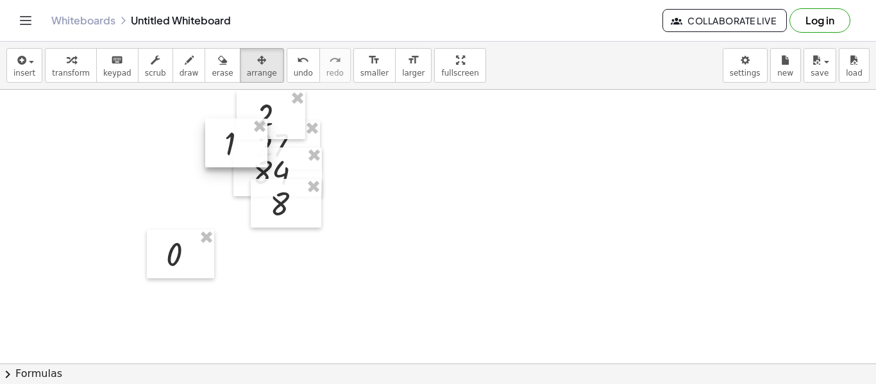
drag, startPoint x: 362, startPoint y: 273, endPoint x: 230, endPoint y: 145, distance: 184.2
click at [230, 145] on div at bounding box center [236, 143] width 62 height 49
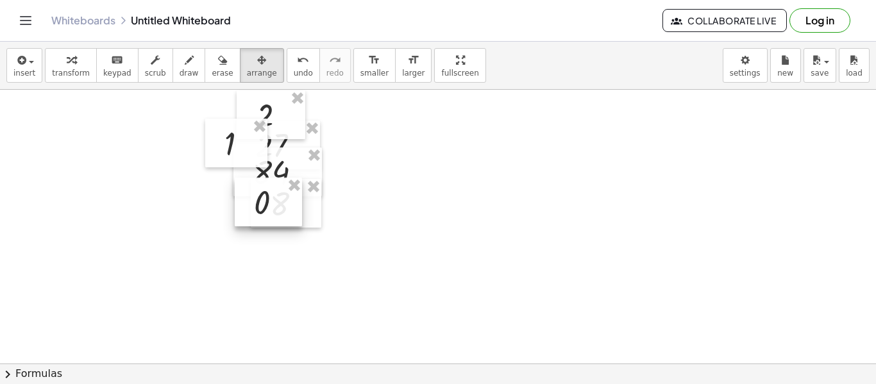
drag, startPoint x: 169, startPoint y: 264, endPoint x: 257, endPoint y: 211, distance: 102.4
click at [257, 211] on div at bounding box center [268, 202] width 67 height 49
drag, startPoint x: 227, startPoint y: 142, endPoint x: 230, endPoint y: 200, distance: 57.8
click at [230, 200] on div at bounding box center [239, 200] width 62 height 49
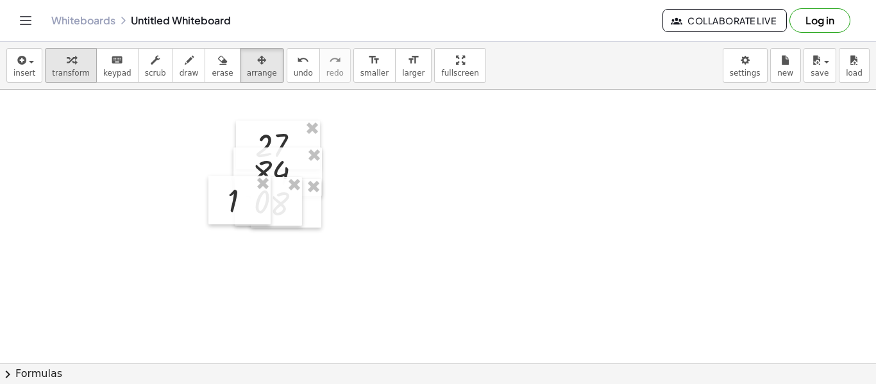
click at [56, 60] on div "button" at bounding box center [71, 59] width 38 height 15
click at [252, 69] on span "arrange" at bounding box center [262, 73] width 30 height 9
drag, startPoint x: 252, startPoint y: 201, endPoint x: 266, endPoint y: 203, distance: 14.2
click at [266, 203] on div at bounding box center [254, 201] width 62 height 49
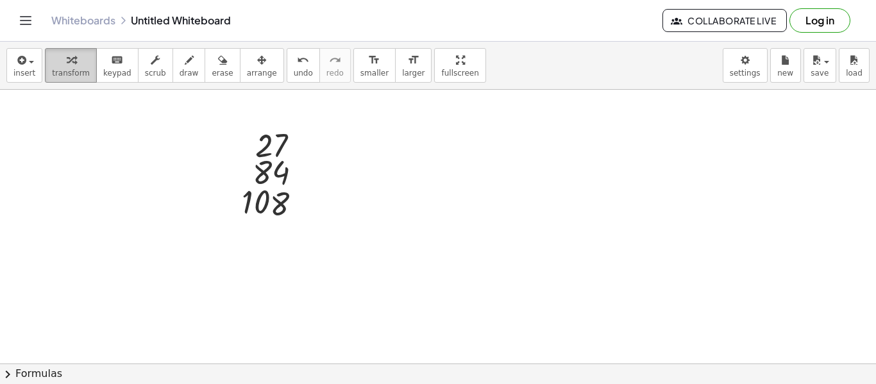
click at [68, 71] on span "transform" at bounding box center [71, 73] width 38 height 9
click at [566, 180] on div at bounding box center [438, 357] width 876 height 631
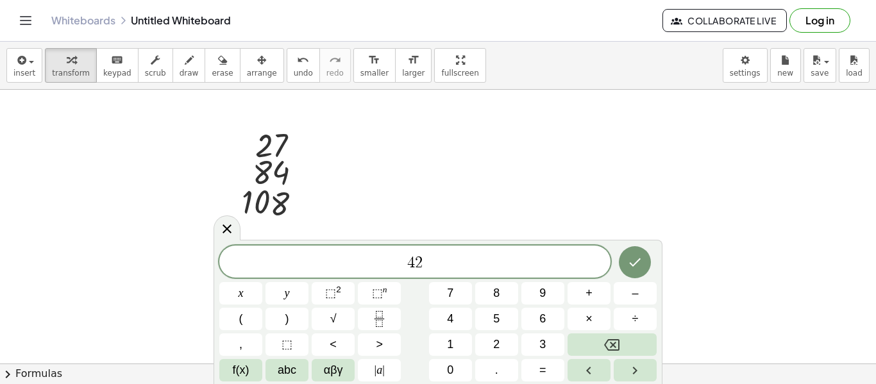
scroll to position [0, 0]
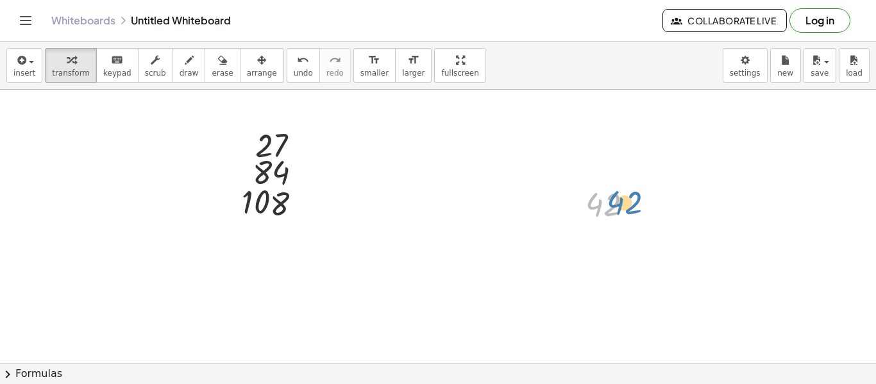
drag, startPoint x: 613, startPoint y: 208, endPoint x: 622, endPoint y: 203, distance: 10.7
click at [622, 203] on div at bounding box center [614, 204] width 71 height 42
click at [185, 60] on icon "button" at bounding box center [189, 60] width 9 height 15
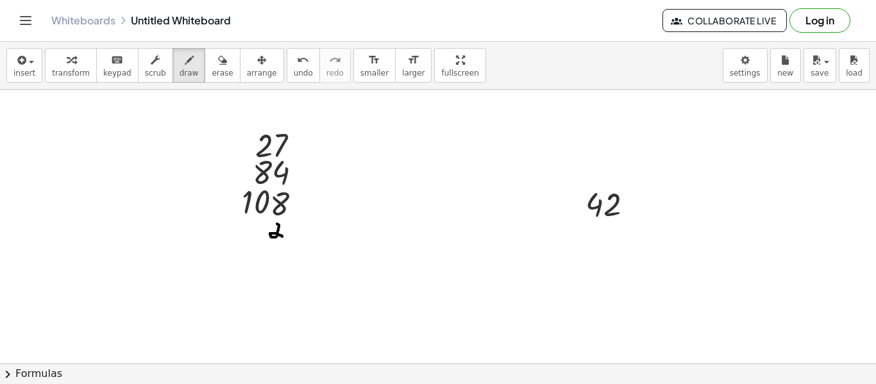
drag, startPoint x: 277, startPoint y: 224, endPoint x: 282, endPoint y: 236, distance: 13.2
click at [282, 236] on div at bounding box center [438, 357] width 876 height 631
click at [294, 72] on span "undo" at bounding box center [303, 73] width 19 height 9
drag, startPoint x: 276, startPoint y: 228, endPoint x: 292, endPoint y: 244, distance: 22.7
click at [292, 244] on div at bounding box center [438, 357] width 876 height 631
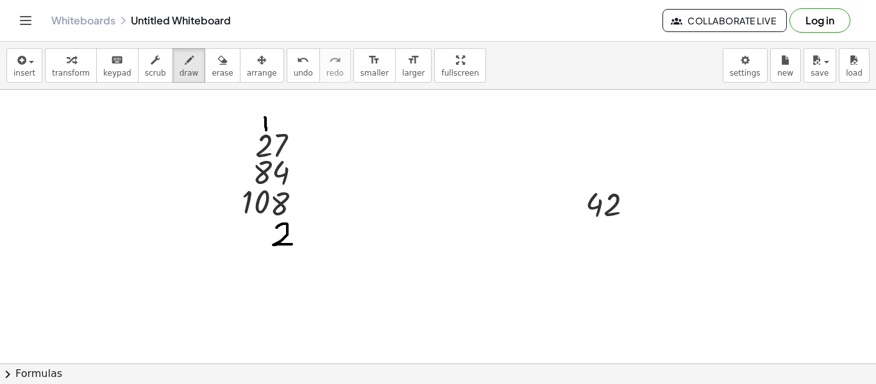
drag, startPoint x: 265, startPoint y: 117, endPoint x: 266, endPoint y: 130, distance: 12.9
click at [266, 130] on div at bounding box center [438, 357] width 876 height 631
click at [260, 123] on div at bounding box center [438, 357] width 876 height 631
drag, startPoint x: 269, startPoint y: 122, endPoint x: 259, endPoint y: 117, distance: 11.5
click at [259, 117] on div at bounding box center [438, 357] width 876 height 631
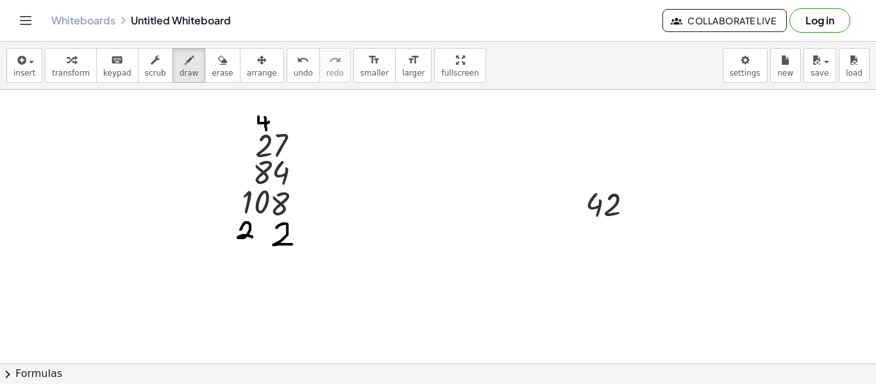
drag, startPoint x: 241, startPoint y: 230, endPoint x: 253, endPoint y: 238, distance: 14.8
click at [253, 238] on div at bounding box center [438, 357] width 876 height 631
click at [265, 225] on div at bounding box center [438, 357] width 876 height 631
click at [292, 258] on div at bounding box center [438, 357] width 876 height 631
drag, startPoint x: 266, startPoint y: 255, endPoint x: 267, endPoint y: 271, distance: 16.7
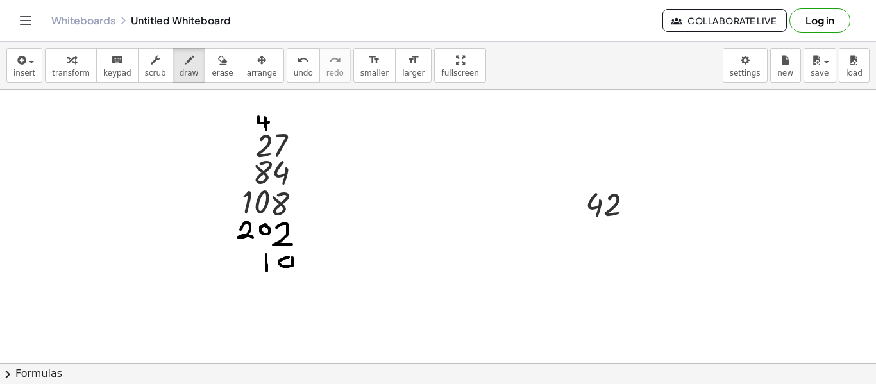
click at [267, 271] on div at bounding box center [438, 357] width 876 height 631
drag, startPoint x: 246, startPoint y: 254, endPoint x: 241, endPoint y: 267, distance: 13.8
click at [241, 267] on div at bounding box center [438, 357] width 876 height 631
drag, startPoint x: 289, startPoint y: 278, endPoint x: 295, endPoint y: 291, distance: 14.1
click at [295, 291] on div at bounding box center [438, 357] width 876 height 631
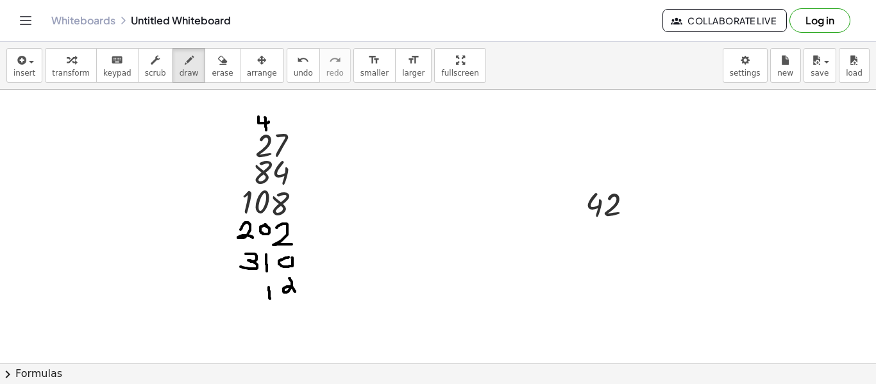
drag, startPoint x: 269, startPoint y: 287, endPoint x: 270, endPoint y: 299, distance: 11.6
click at [270, 299] on div at bounding box center [438, 357] width 876 height 631
drag, startPoint x: 252, startPoint y: 283, endPoint x: 246, endPoint y: 294, distance: 12.9
click at [246, 294] on div at bounding box center [438, 357] width 876 height 631
drag, startPoint x: 287, startPoint y: 303, endPoint x: 299, endPoint y: 315, distance: 16.8
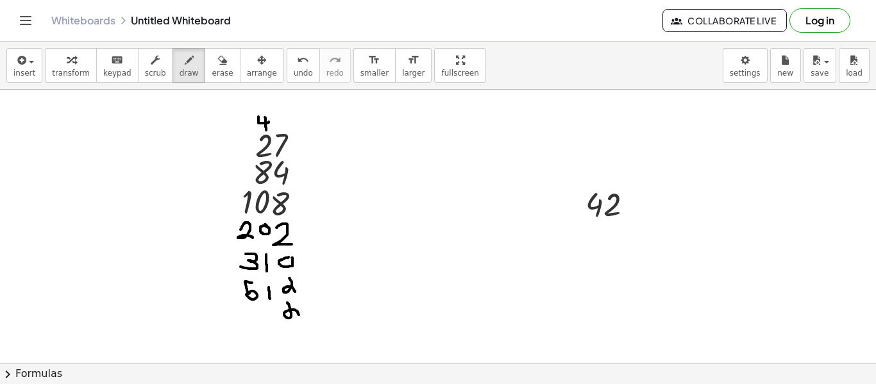
click at [299, 315] on div at bounding box center [438, 357] width 876 height 631
drag, startPoint x: 261, startPoint y: 311, endPoint x: 276, endPoint y: 322, distance: 18.9
click at [276, 322] on div at bounding box center [438, 357] width 876 height 631
click at [290, 306] on div at bounding box center [438, 357] width 876 height 631
click at [248, 316] on div at bounding box center [438, 357] width 876 height 631
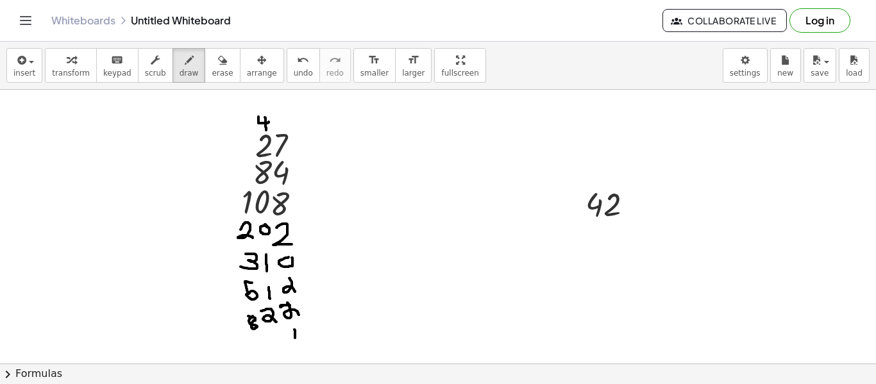
drag, startPoint x: 294, startPoint y: 330, endPoint x: 296, endPoint y: 341, distance: 11.6
click at [296, 341] on div at bounding box center [438, 357] width 876 height 631
drag, startPoint x: 301, startPoint y: 336, endPoint x: 289, endPoint y: 329, distance: 13.8
click at [289, 329] on div at bounding box center [438, 357] width 876 height 631
drag, startPoint x: 276, startPoint y: 332, endPoint x: 274, endPoint y: 346, distance: 14.2
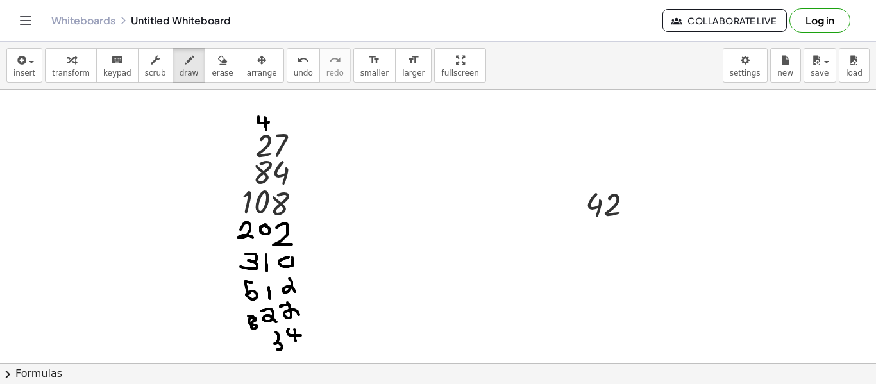
click at [274, 346] on div at bounding box center [438, 357] width 876 height 631
drag, startPoint x: 249, startPoint y: 337, endPoint x: 251, endPoint y: 347, distance: 10.4
click at [251, 347] on div at bounding box center [438, 357] width 876 height 631
drag, startPoint x: 257, startPoint y: 335, endPoint x: 259, endPoint y: 355, distance: 20.1
click at [259, 355] on div at bounding box center [438, 357] width 876 height 631
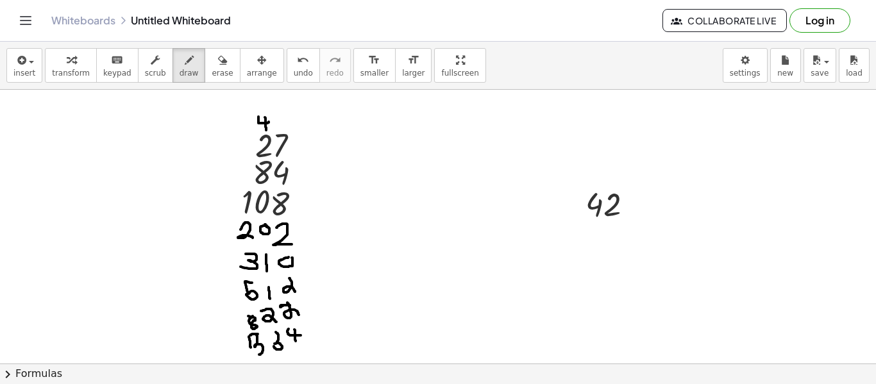
drag, startPoint x: 258, startPoint y: 334, endPoint x: 251, endPoint y: 336, distance: 6.5
click at [251, 336] on div at bounding box center [438, 357] width 876 height 631
drag, startPoint x: 487, startPoint y: 135, endPoint x: 484, endPoint y: 148, distance: 13.1
click at [484, 148] on div at bounding box center [438, 357] width 876 height 631
drag, startPoint x: 460, startPoint y: 133, endPoint x: 461, endPoint y: 149, distance: 16.7
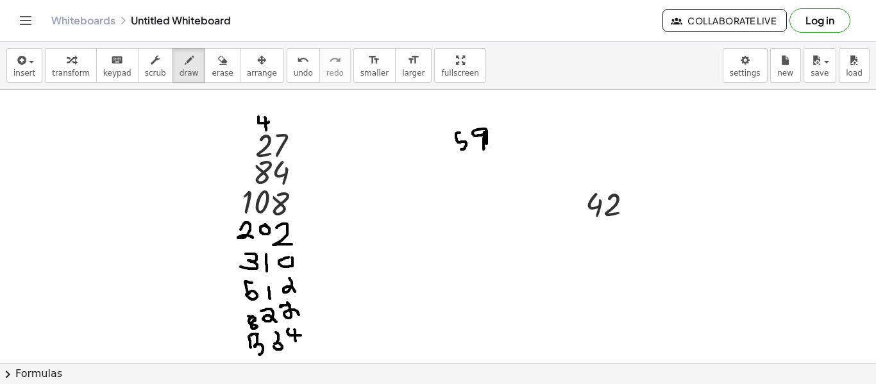
click at [461, 149] on div at bounding box center [438, 357] width 876 height 631
drag, startPoint x: 412, startPoint y: 134, endPoint x: 412, endPoint y: 157, distance: 23.1
click at [412, 157] on div at bounding box center [438, 357] width 876 height 631
drag, startPoint x: 424, startPoint y: 139, endPoint x: 438, endPoint y: 157, distance: 22.5
click at [438, 157] on div at bounding box center [438, 357] width 876 height 631
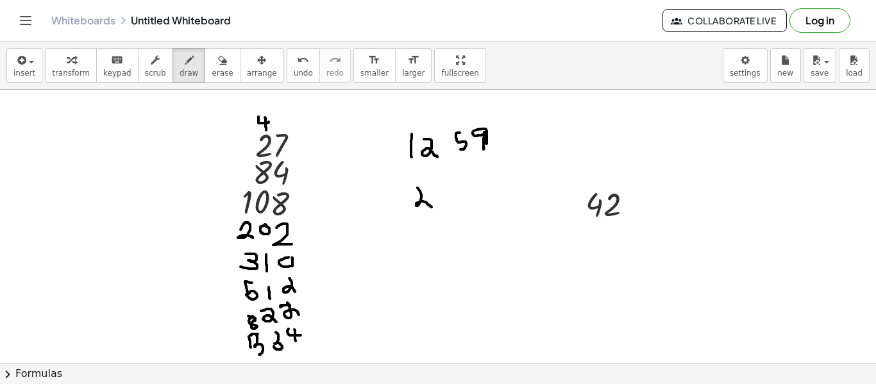
drag, startPoint x: 418, startPoint y: 188, endPoint x: 432, endPoint y: 207, distance: 23.4
click at [432, 207] on div at bounding box center [438, 357] width 876 height 631
drag, startPoint x: 432, startPoint y: 189, endPoint x: 435, endPoint y: 206, distance: 17.5
click at [435, 206] on div at bounding box center [438, 357] width 876 height 631
drag, startPoint x: 452, startPoint y: 190, endPoint x: 455, endPoint y: 205, distance: 15.7
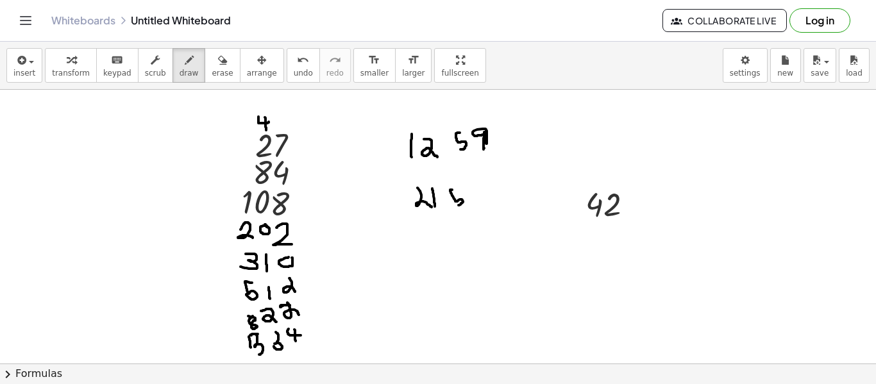
click at [455, 205] on div at bounding box center [438, 357] width 876 height 631
drag, startPoint x: 474, startPoint y: 185, endPoint x: 479, endPoint y: 210, distance: 24.9
click at [479, 210] on div at bounding box center [438, 357] width 876 height 631
drag, startPoint x: 421, startPoint y: 189, endPoint x: 414, endPoint y: 196, distance: 9.5
click at [414, 196] on div at bounding box center [438, 357] width 876 height 631
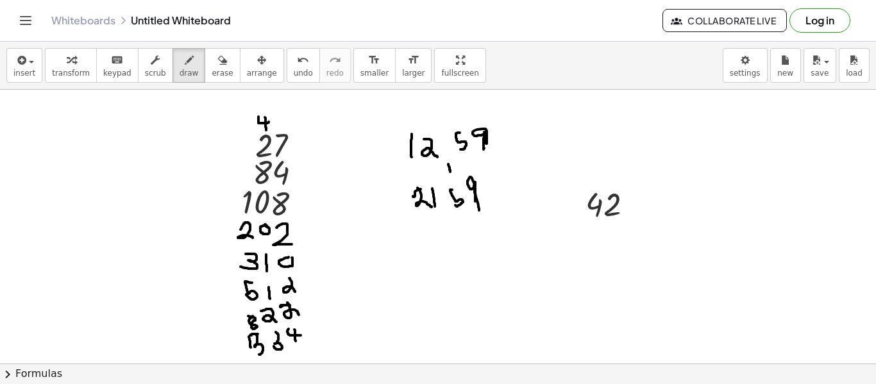
drag, startPoint x: 448, startPoint y: 164, endPoint x: 450, endPoint y: 172, distance: 7.9
click at [450, 172] on div at bounding box center [438, 357] width 876 height 631
drag, startPoint x: 481, startPoint y: 221, endPoint x: 491, endPoint y: 245, distance: 26.2
click at [491, 245] on div at bounding box center [438, 357] width 876 height 631
